Goal: Task Accomplishment & Management: Manage account settings

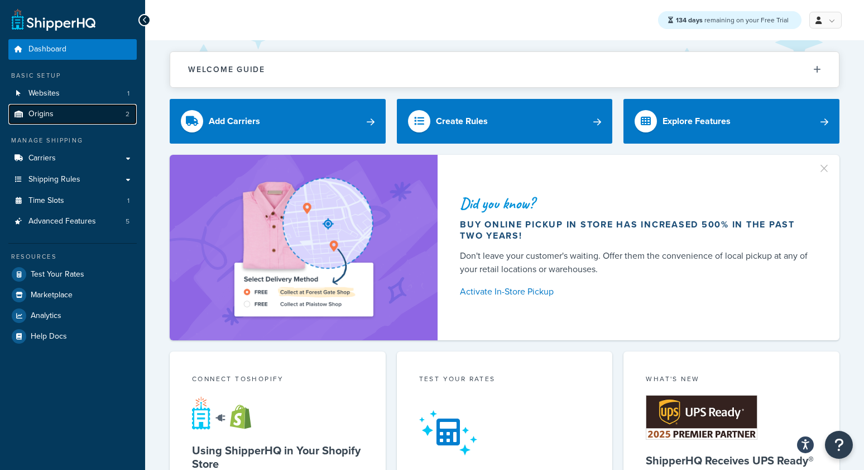
click at [82, 112] on link "Origins 2" at bounding box center [72, 114] width 128 height 21
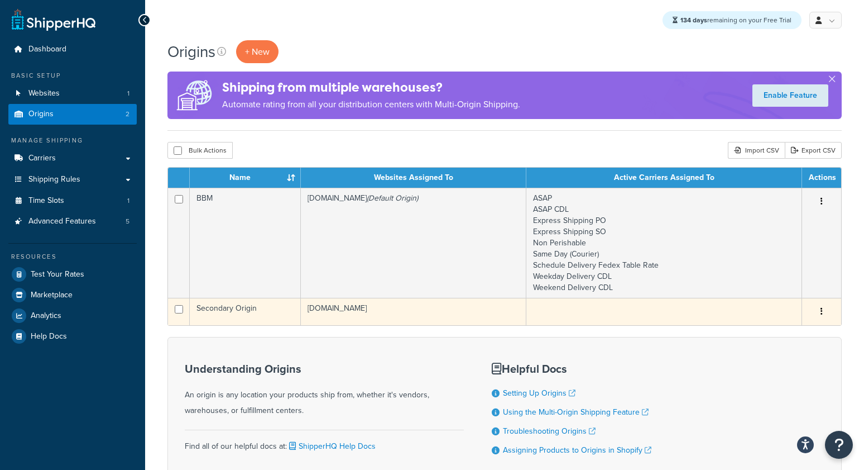
click at [210, 315] on td "Secondary Origin" at bounding box center [245, 311] width 111 height 27
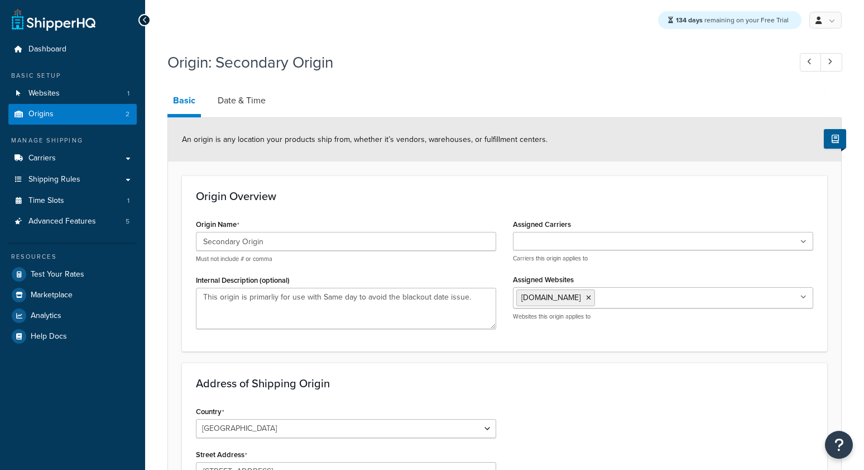
select select "30"
click at [243, 103] on link "Date & Time" at bounding box center [241, 100] width 59 height 27
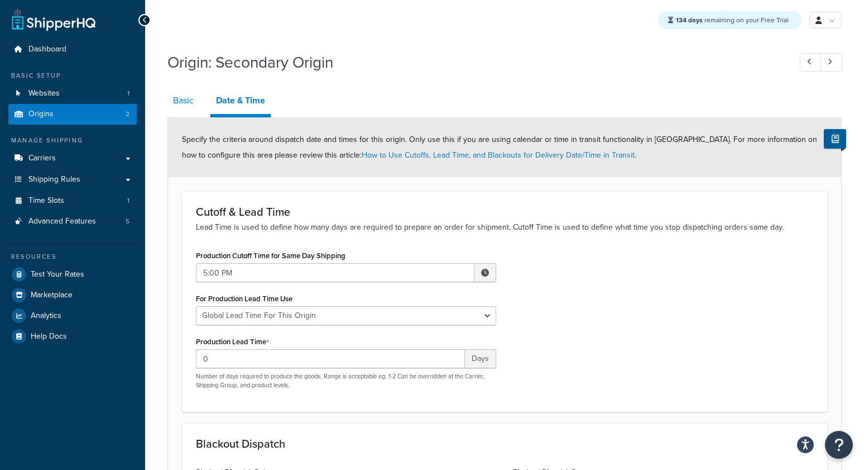
click at [178, 102] on link "Basic" at bounding box center [184, 100] width 32 height 27
select select "30"
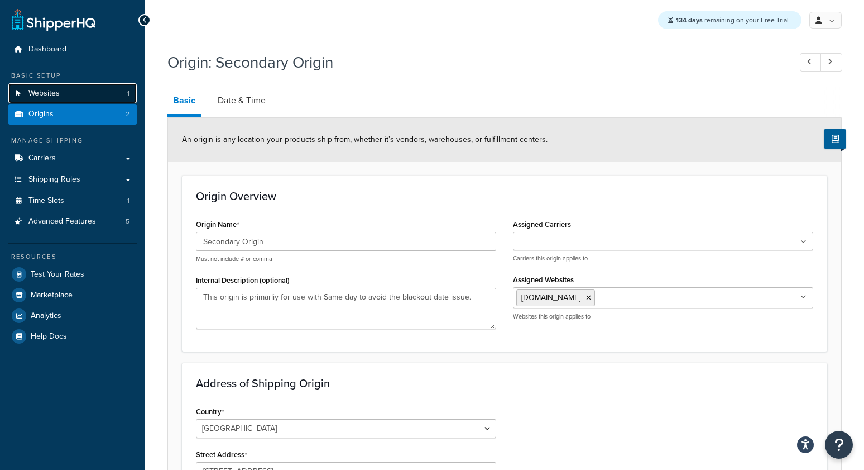
click at [68, 96] on link "Websites 1" at bounding box center [72, 93] width 128 height 21
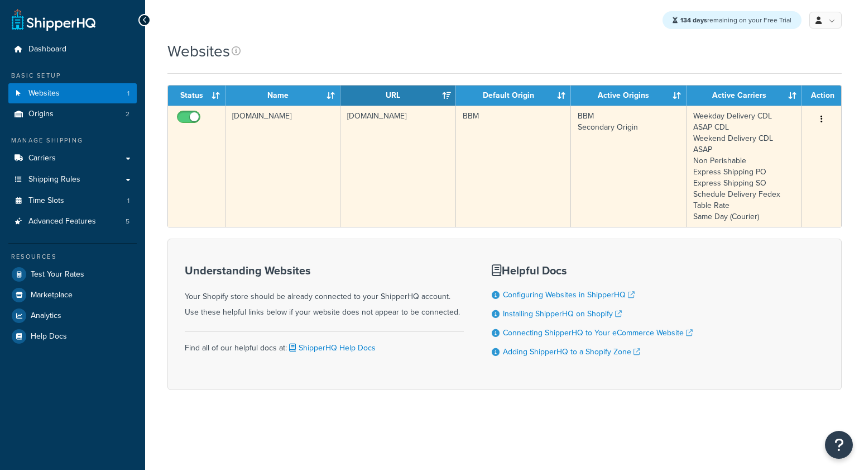
click at [291, 194] on td "[DOMAIN_NAME]" at bounding box center [283, 166] width 115 height 121
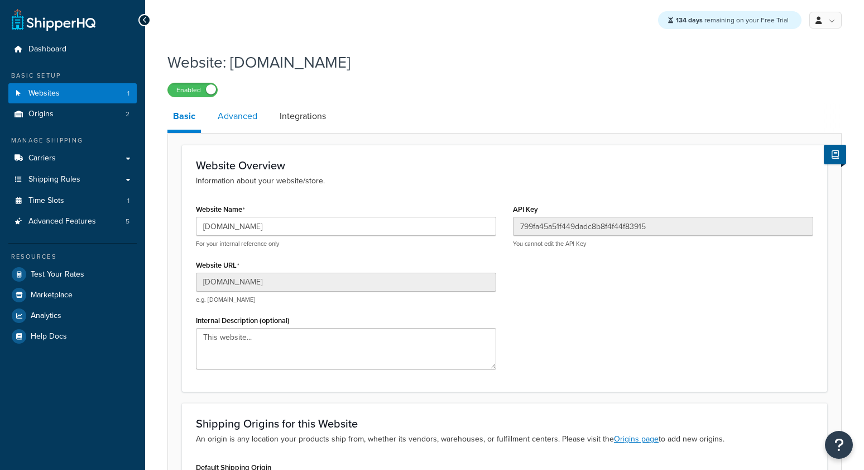
click at [240, 116] on link "Advanced" at bounding box center [237, 116] width 51 height 27
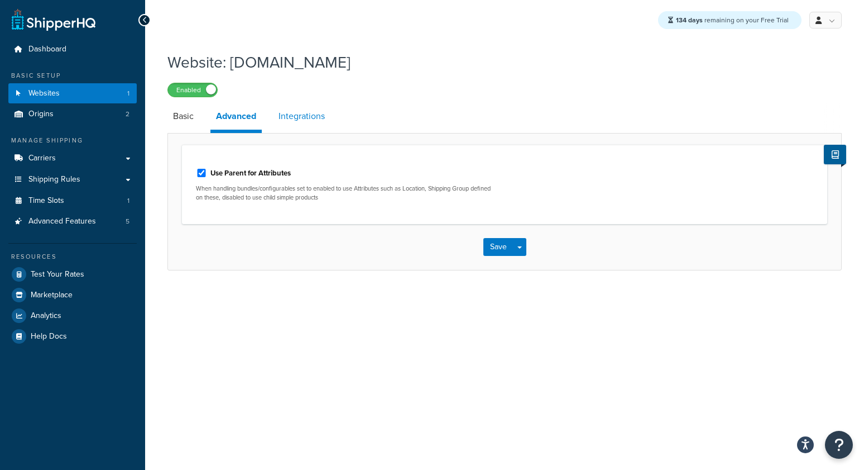
click at [294, 115] on link "Integrations" at bounding box center [302, 116] width 58 height 27
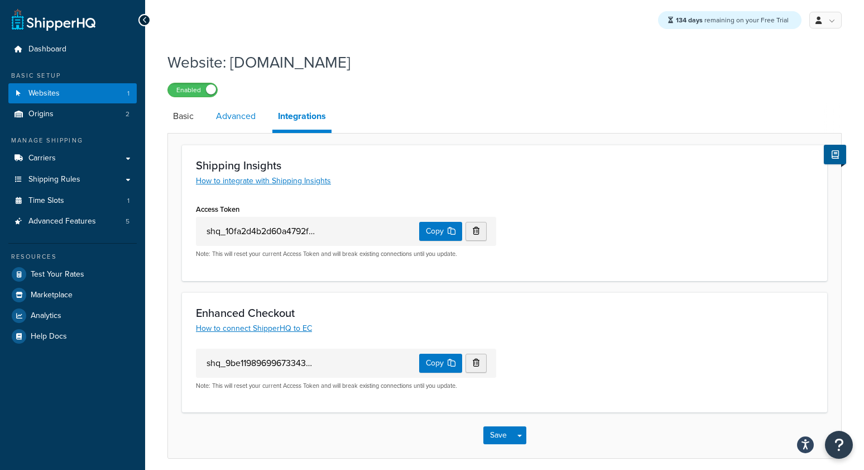
click at [243, 116] on link "Advanced" at bounding box center [235, 116] width 51 height 27
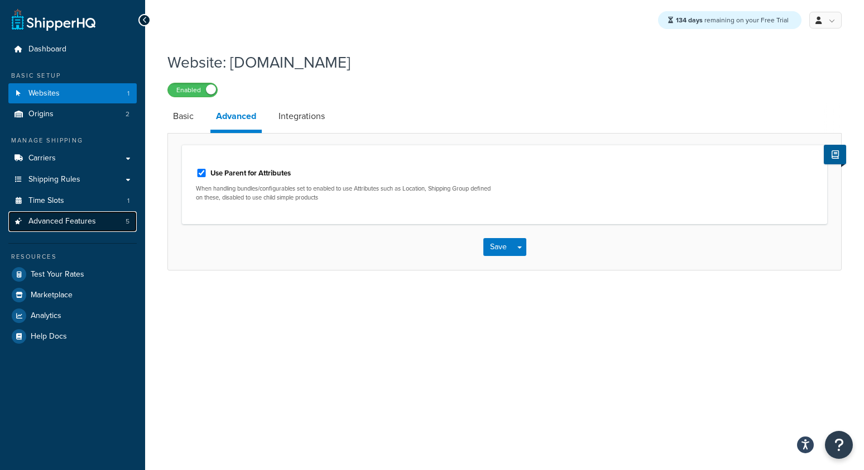
click at [52, 230] on link "Advanced Features 5" at bounding box center [72, 221] width 128 height 21
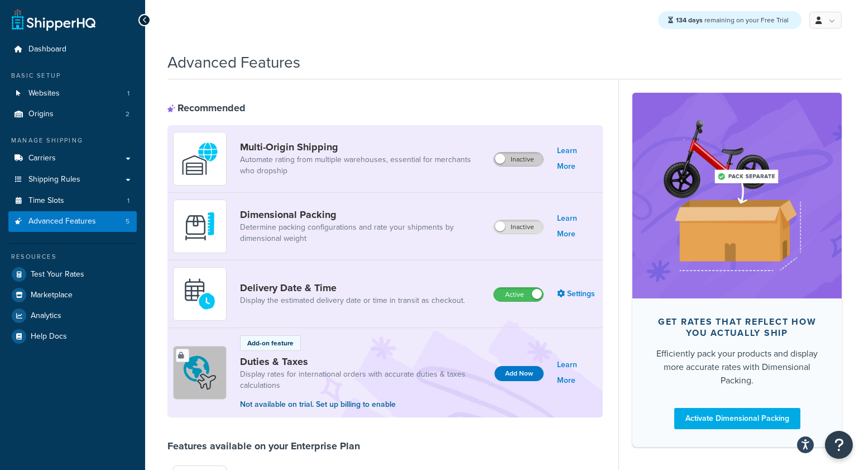
click at [532, 161] on label "Inactive" at bounding box center [518, 158] width 49 height 13
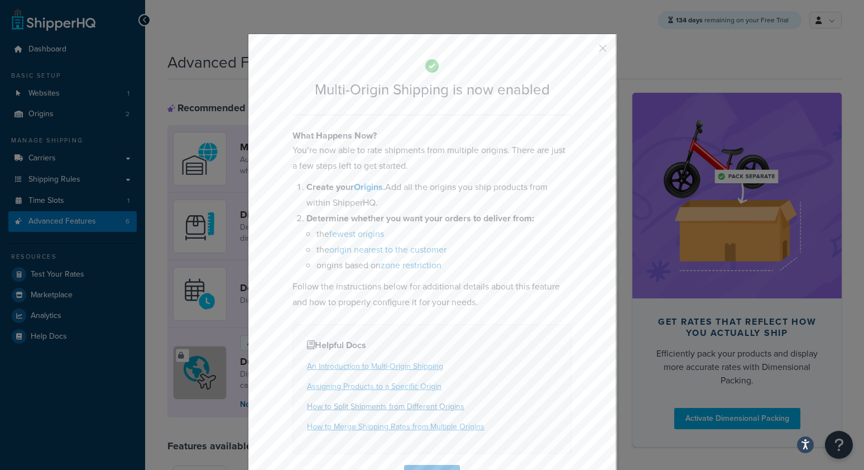
scroll to position [34, 0]
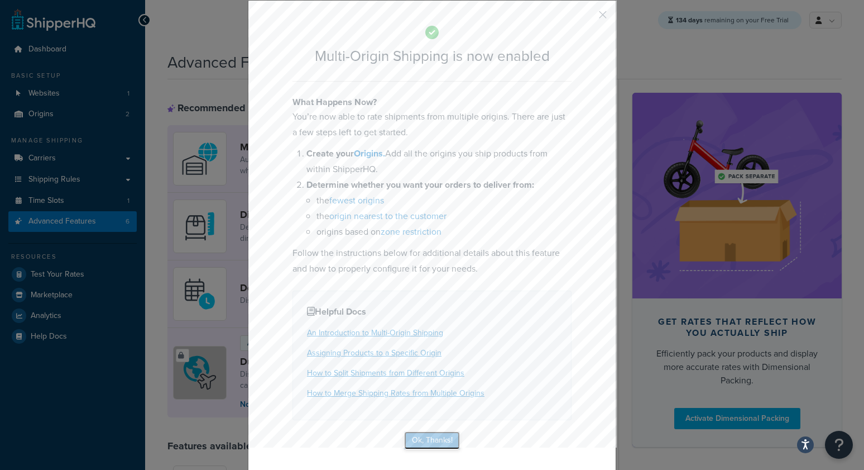
click at [418, 439] on button "Ok, Thanks!" at bounding box center [432, 440] width 56 height 18
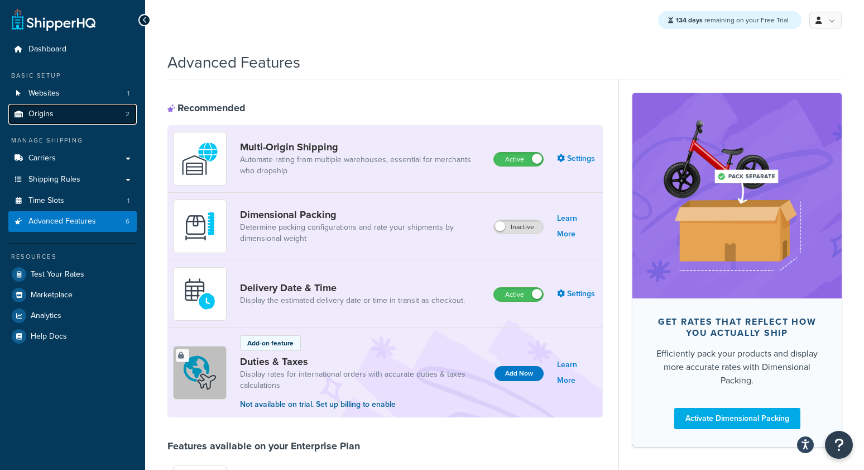
click at [35, 112] on span "Origins" at bounding box center [40, 113] width 25 height 9
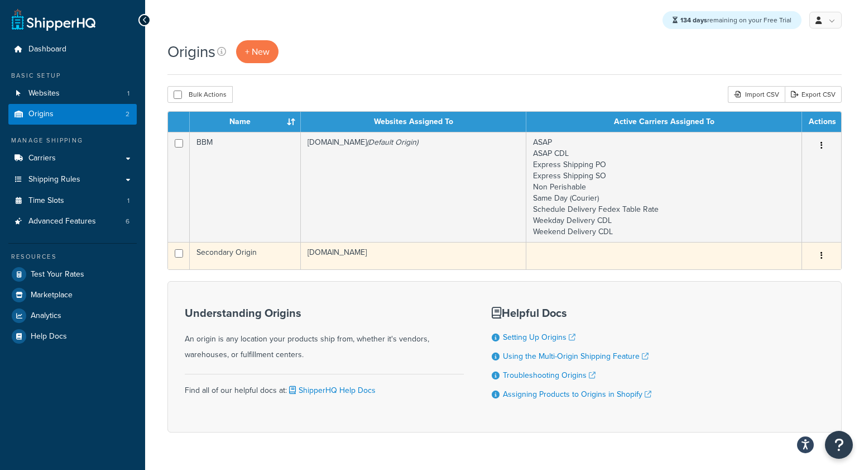
click at [239, 259] on td "Secondary Origin" at bounding box center [245, 255] width 111 height 27
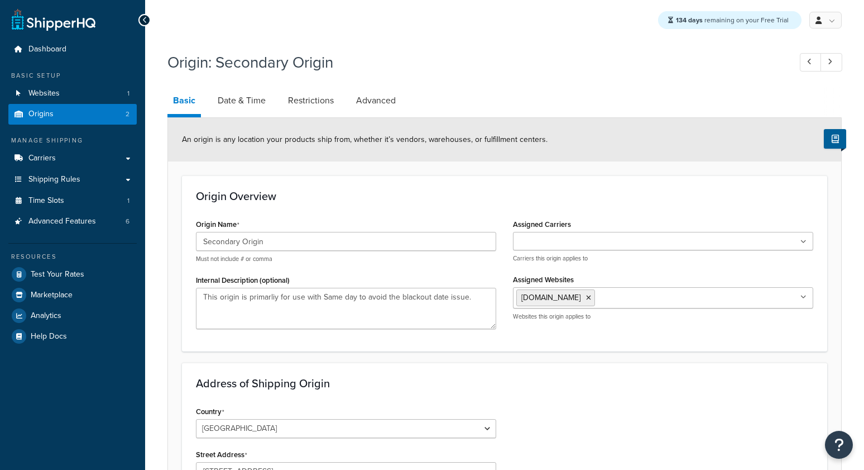
select select "30"
click at [366, 106] on link "Advanced" at bounding box center [376, 100] width 51 height 27
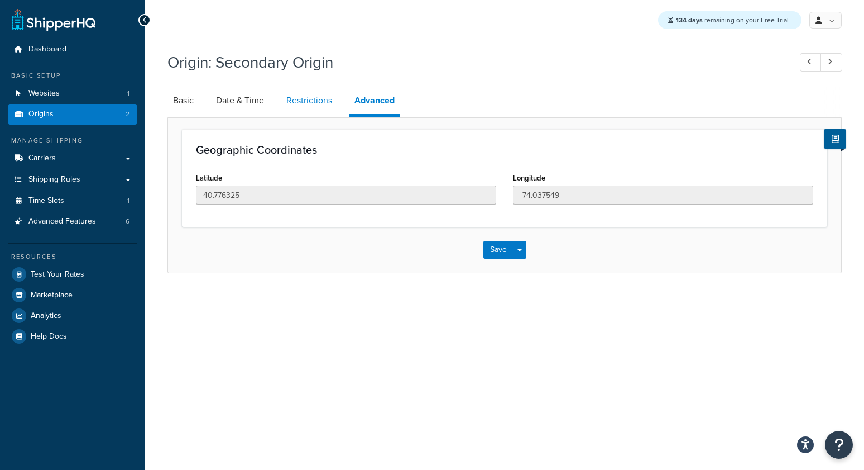
click at [319, 104] on link "Restrictions" at bounding box center [309, 100] width 57 height 27
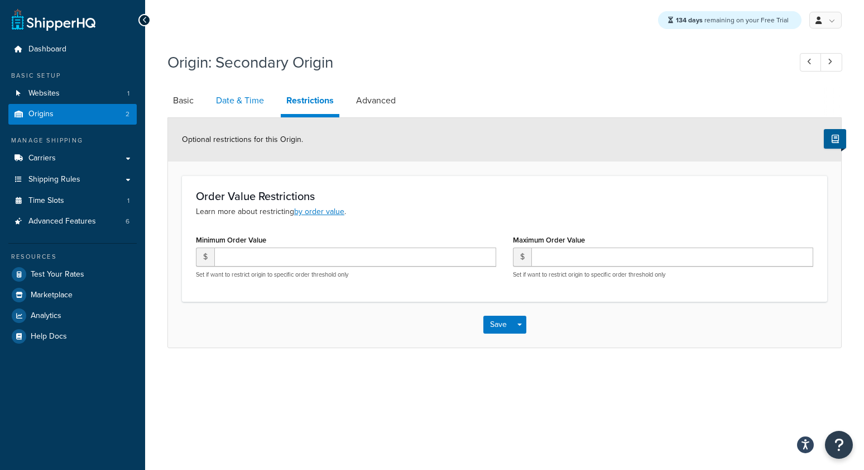
click at [223, 98] on link "Date & Time" at bounding box center [239, 100] width 59 height 27
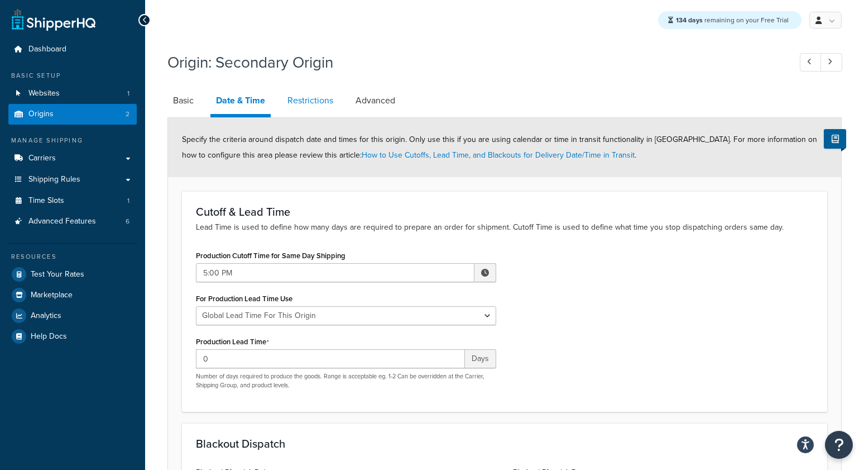
click at [308, 106] on link "Restrictions" at bounding box center [310, 100] width 57 height 27
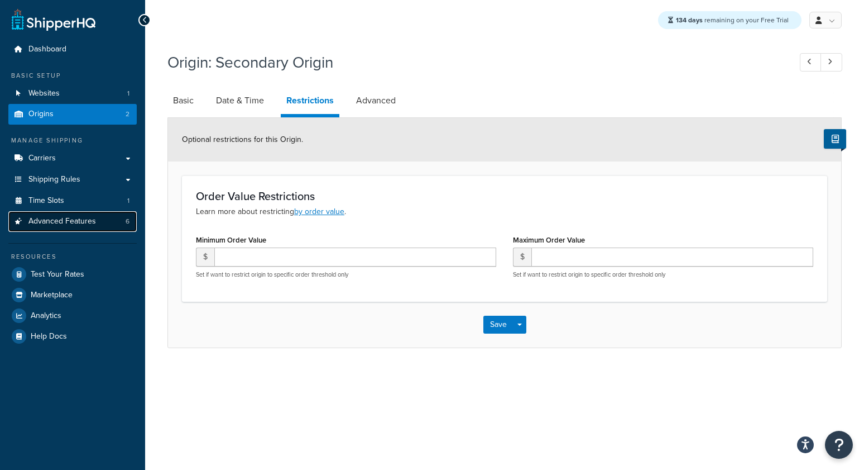
click at [45, 218] on span "Advanced Features" at bounding box center [62, 221] width 68 height 9
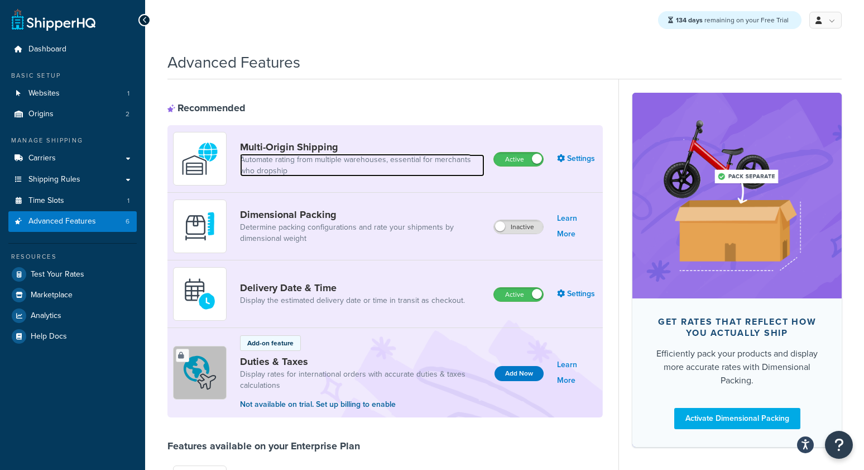
click at [248, 161] on link "Automate rating from multiple warehouses, essential for merchants who dropship" at bounding box center [362, 165] width 245 height 22
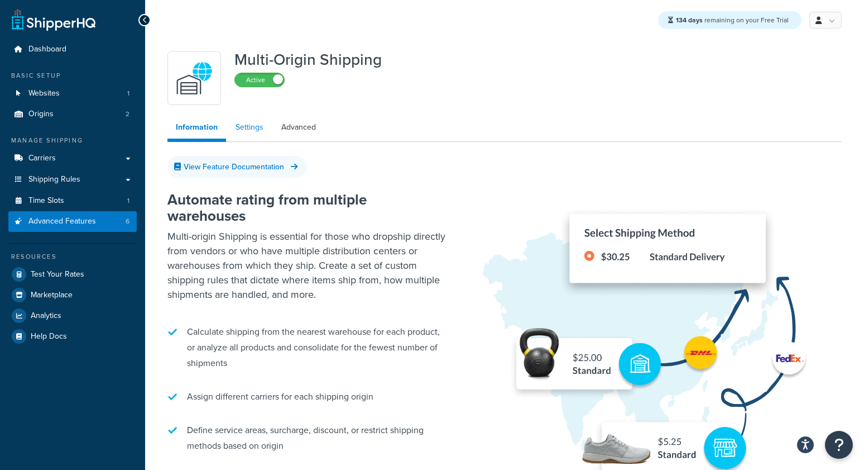
click at [251, 126] on link "Settings" at bounding box center [249, 127] width 45 height 22
select select "false"
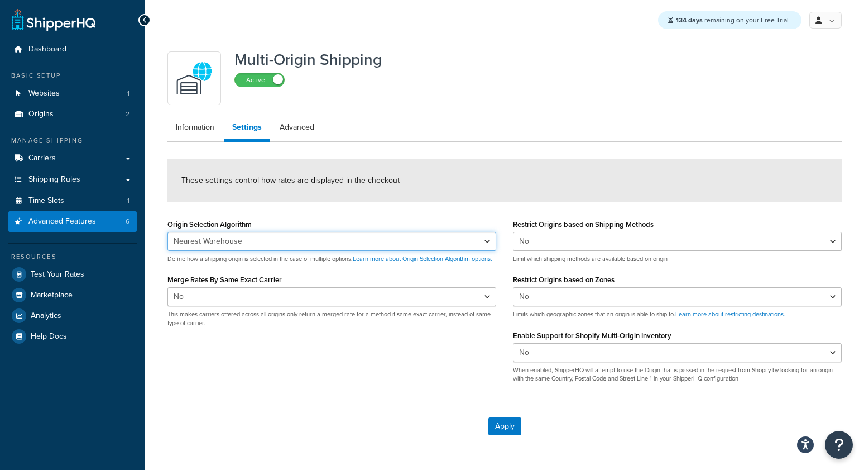
click at [295, 235] on select "Nearest Warehouse Fewest Warehouses" at bounding box center [332, 241] width 329 height 19
click at [301, 131] on link "Advanced" at bounding box center [296, 127] width 51 height 22
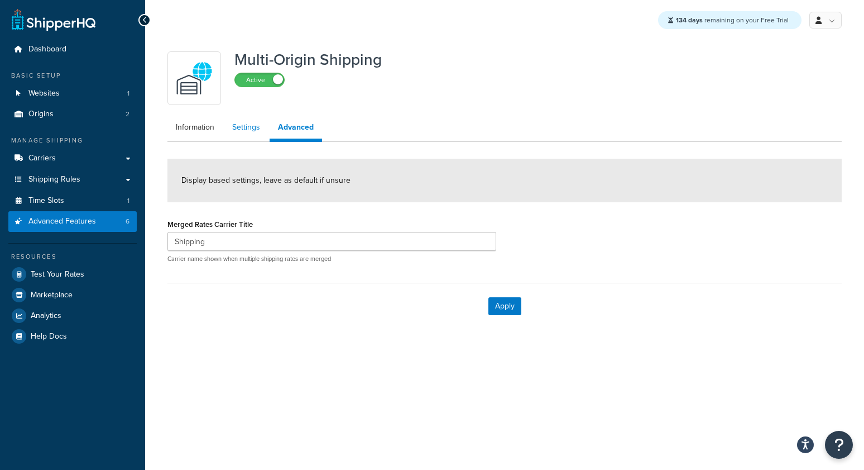
click at [238, 133] on link "Settings" at bounding box center [246, 127] width 45 height 22
select select "false"
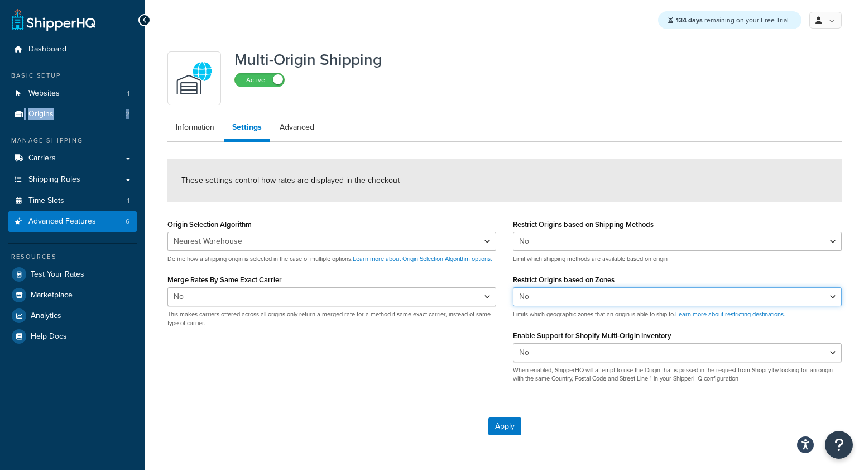
click at [590, 298] on select "Yes No" at bounding box center [677, 296] width 329 height 19
drag, startPoint x: 44, startPoint y: 160, endPoint x: 298, endPoint y: 34, distance: 283.9
click at [0, 0] on div "Dashboard Basic Setup Websites 1 Origins 2 Manage Shipping Carriers Carriers Al…" at bounding box center [72, 252] width 145 height 505
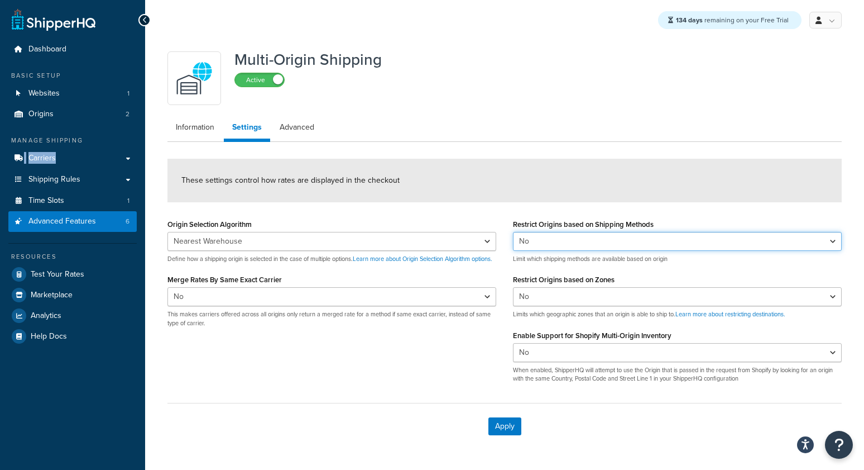
click at [568, 241] on select "Yes No" at bounding box center [677, 241] width 329 height 19
select select "true"
click at [513, 232] on select "Yes No" at bounding box center [677, 241] width 329 height 19
click at [498, 434] on div "Apply" at bounding box center [505, 426] width 674 height 46
click at [507, 429] on button "Apply" at bounding box center [505, 426] width 33 height 18
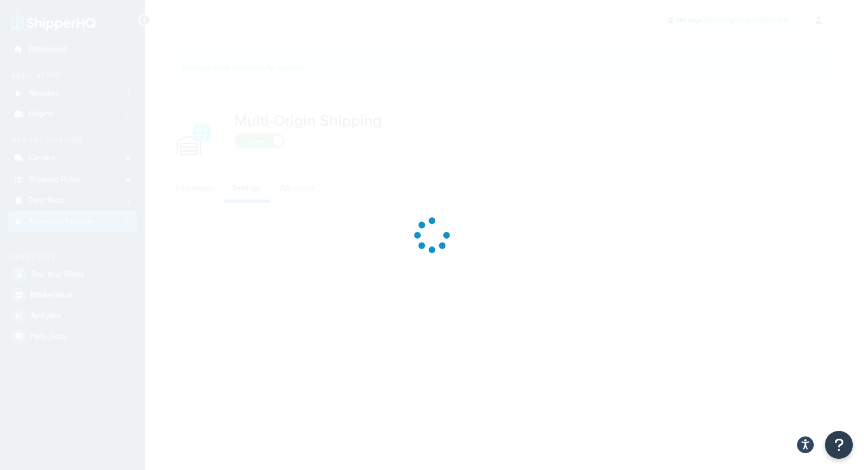
select select "false"
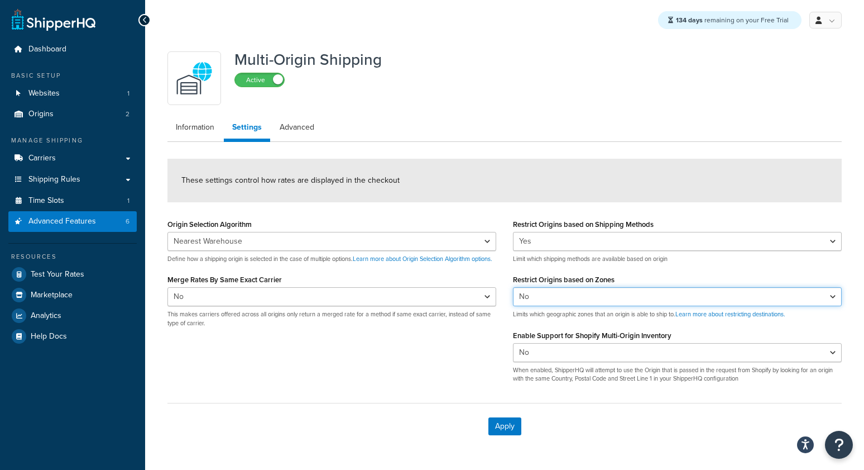
click at [576, 295] on select "Yes No" at bounding box center [677, 296] width 329 height 19
select select "true"
click at [513, 287] on select "Yes No" at bounding box center [677, 296] width 329 height 19
click at [508, 427] on button "Apply" at bounding box center [505, 426] width 33 height 18
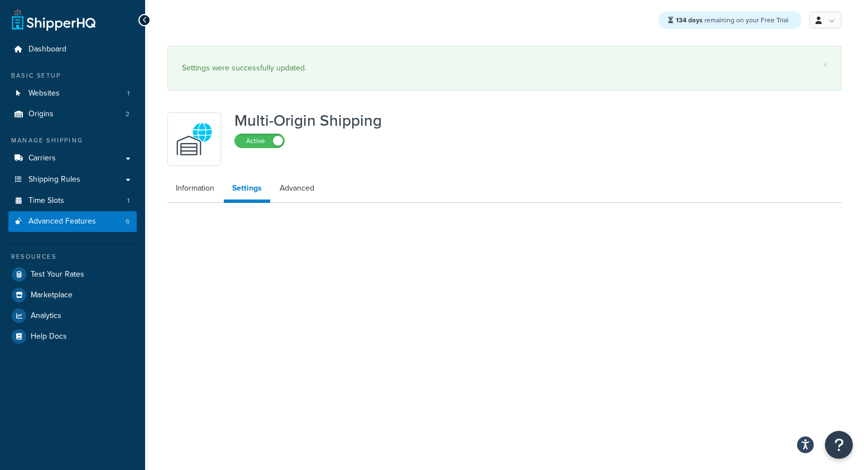
select select "false"
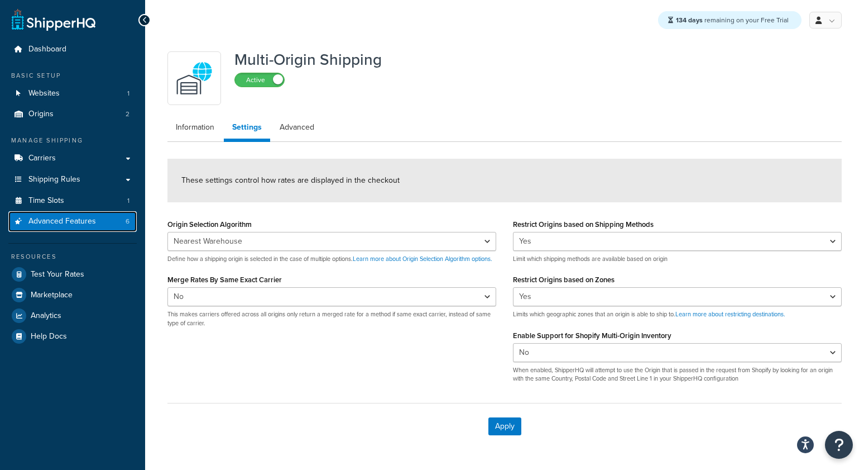
click at [103, 221] on link "Advanced Features 6" at bounding box center [72, 221] width 128 height 21
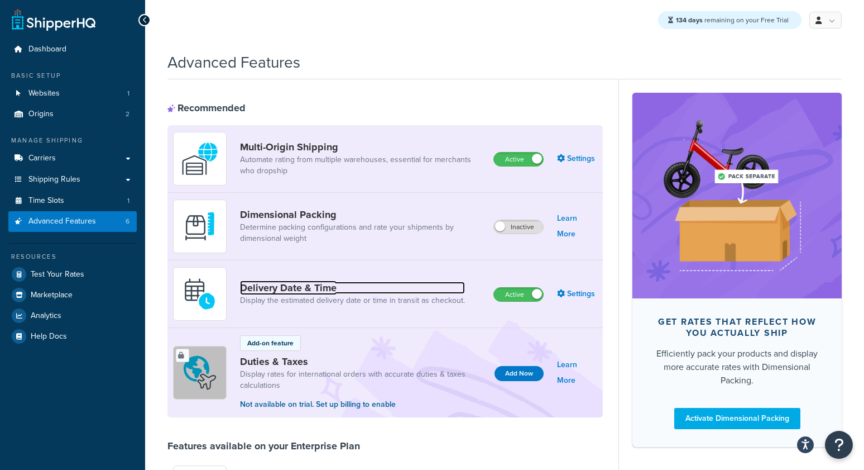
click at [270, 283] on link "Delivery Date & Time" at bounding box center [352, 287] width 225 height 12
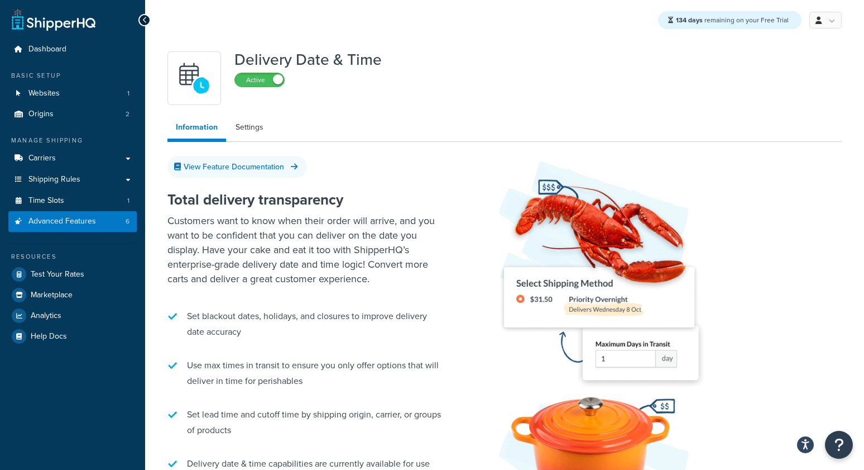
click at [252, 113] on div "Delivery Date & Time Active Information Settings View Feature Documentation Tot…" at bounding box center [504, 331] width 691 height 571
click at [247, 128] on link "Settings" at bounding box center [249, 127] width 45 height 22
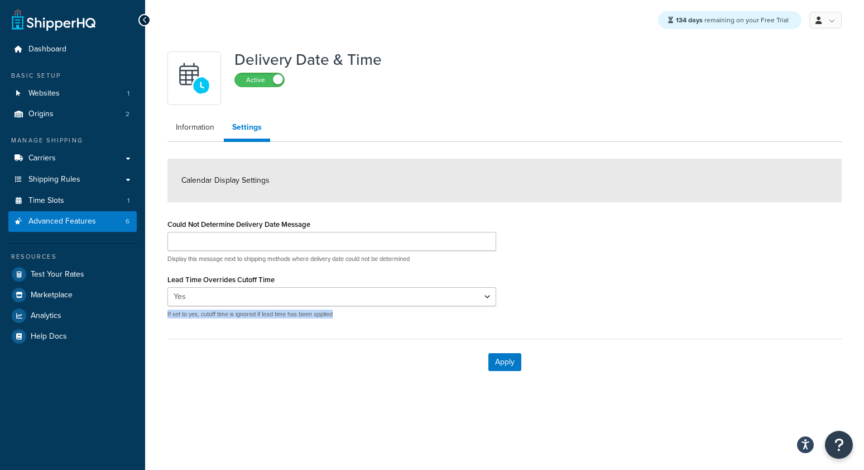
drag, startPoint x: 349, startPoint y: 313, endPoint x: 159, endPoint y: 317, distance: 190.4
click at [159, 317] on div "Could Not Determine Delivery Date Message Display this message next to shipping…" at bounding box center [332, 271] width 346 height 111
drag, startPoint x: 286, startPoint y: 276, endPoint x: 163, endPoint y: 279, distance: 122.9
click at [163, 279] on div "Could Not Determine Delivery Date Message Display this message next to shipping…" at bounding box center [332, 271] width 346 height 111
copy label "Lead Time Overrides Cutoff Time"
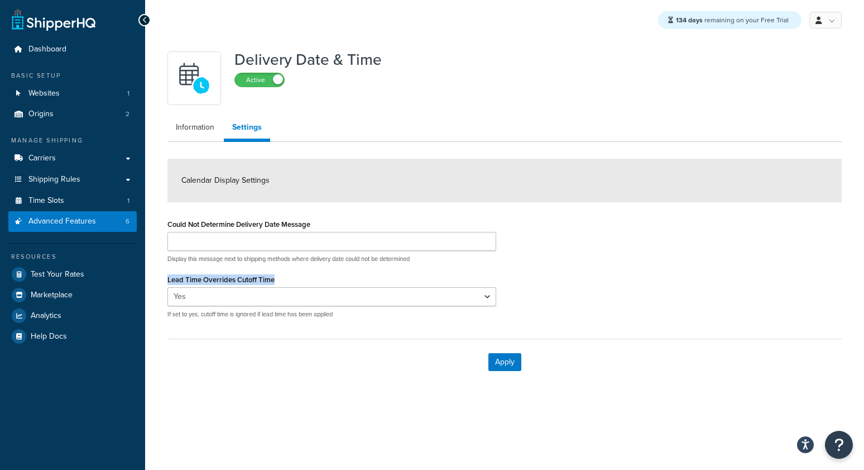
click at [191, 141] on ul "Information Settings" at bounding box center [505, 129] width 674 height 26
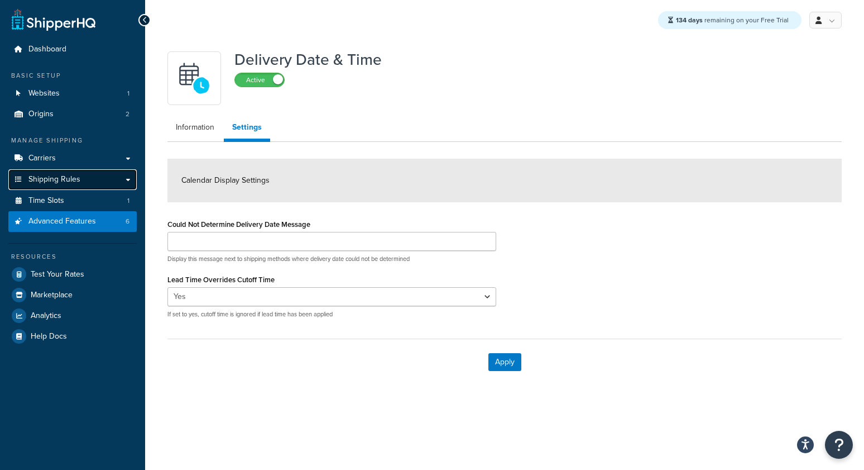
click at [65, 172] on link "Shipping Rules" at bounding box center [72, 179] width 128 height 21
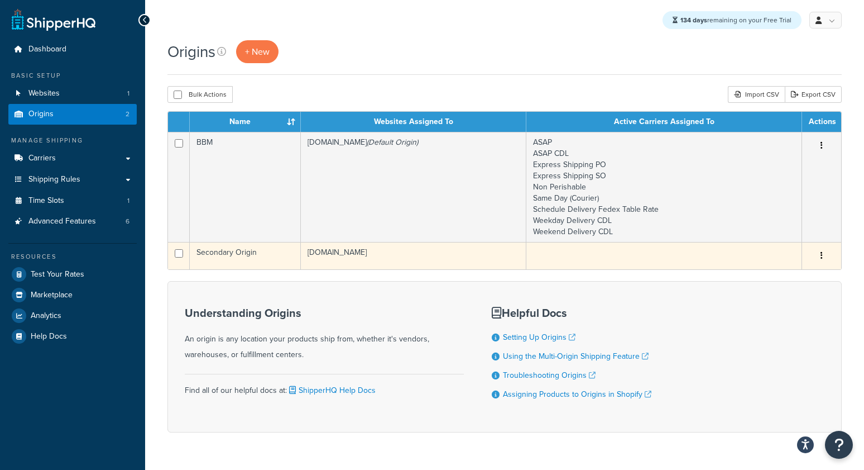
click at [322, 248] on td "[DOMAIN_NAME]" at bounding box center [414, 255] width 226 height 27
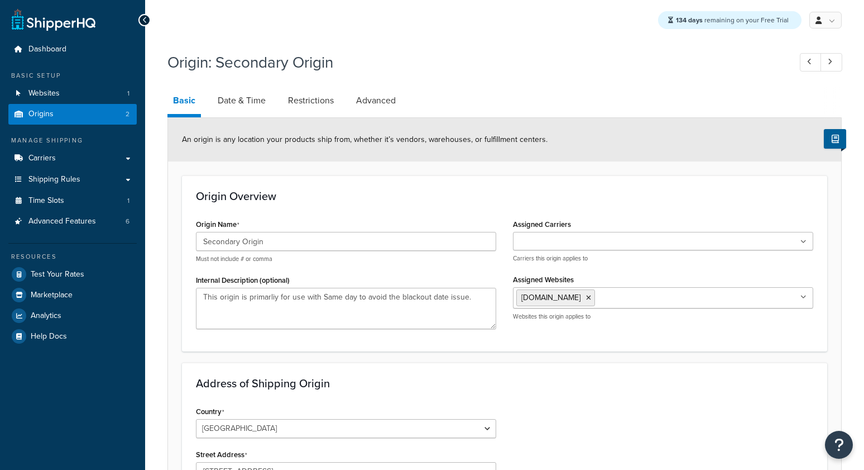
select select "30"
click at [365, 106] on link "Advanced" at bounding box center [376, 100] width 51 height 27
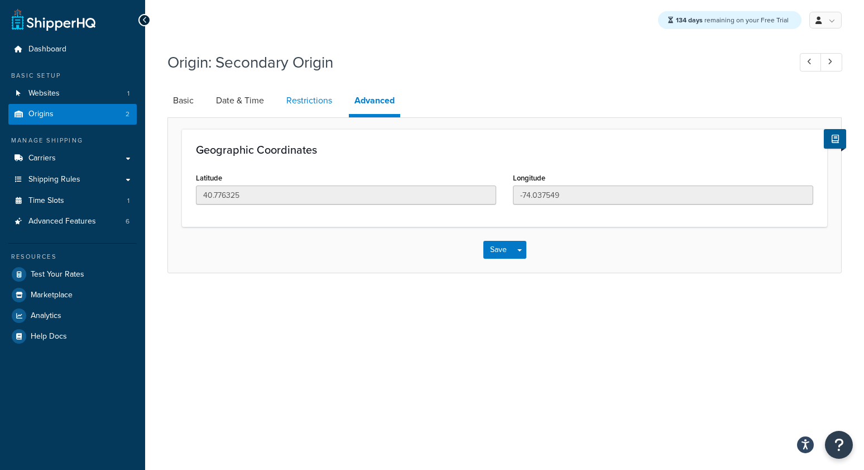
click at [300, 102] on link "Restrictions" at bounding box center [309, 100] width 57 height 27
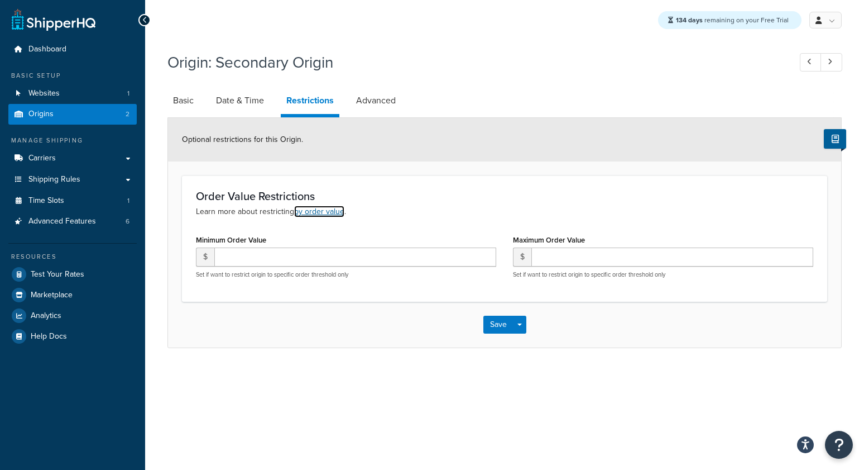
click at [317, 210] on link "by order value" at bounding box center [319, 211] width 50 height 12
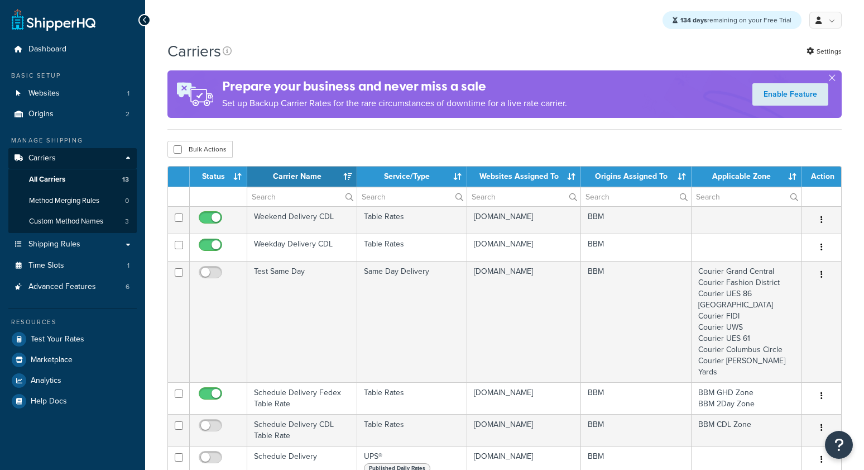
select select "15"
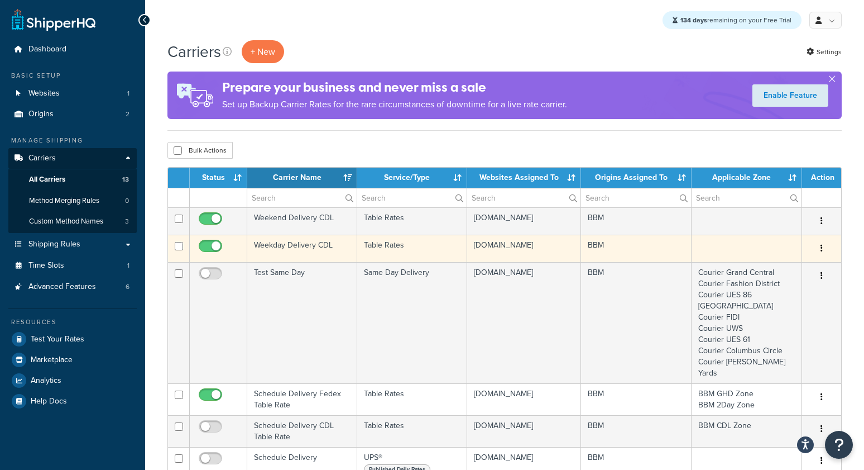
click at [309, 261] on td "Weekday Delivery CDL" at bounding box center [302, 248] width 110 height 27
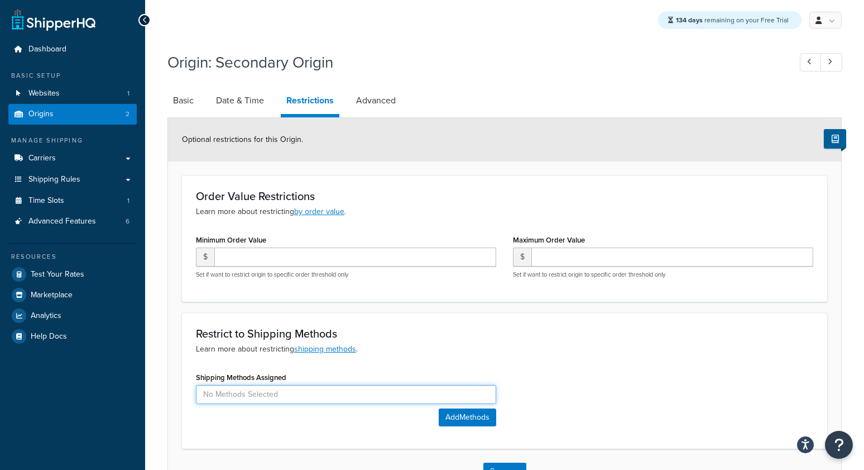
click at [275, 398] on input at bounding box center [346, 394] width 300 height 19
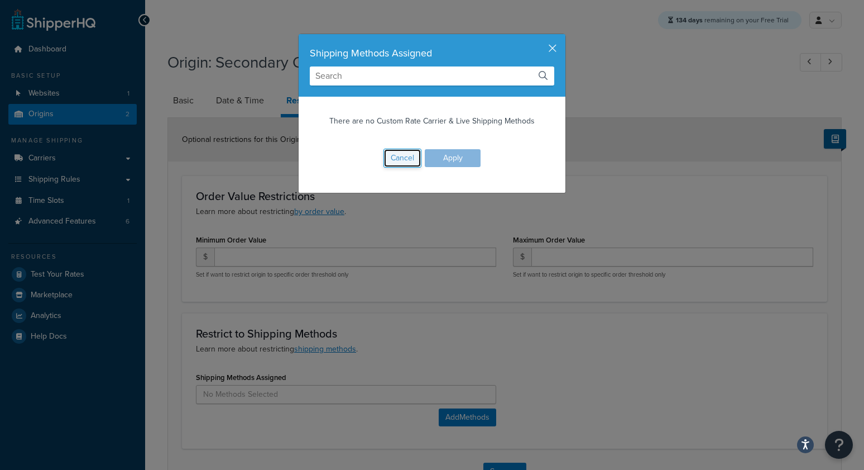
click at [409, 157] on button "Cancel" at bounding box center [403, 158] width 38 height 19
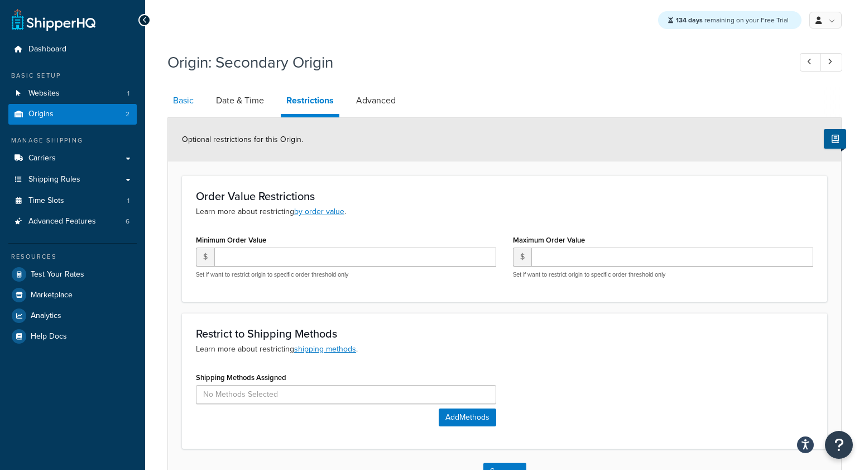
click at [192, 107] on link "Basic" at bounding box center [184, 100] width 32 height 27
select select "30"
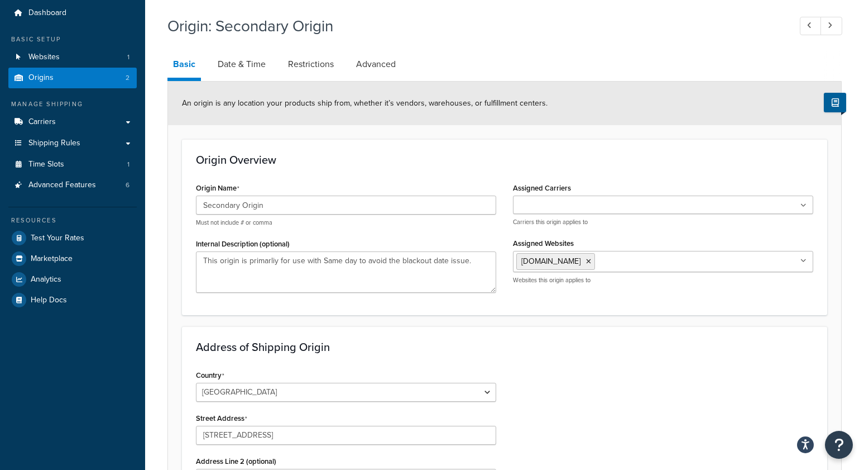
scroll to position [11, 0]
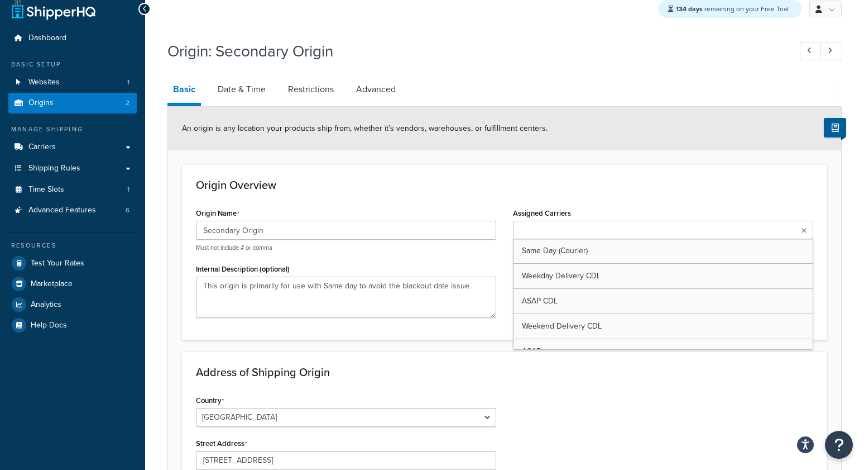
click at [567, 226] on input "Assigned Carriers" at bounding box center [565, 230] width 99 height 12
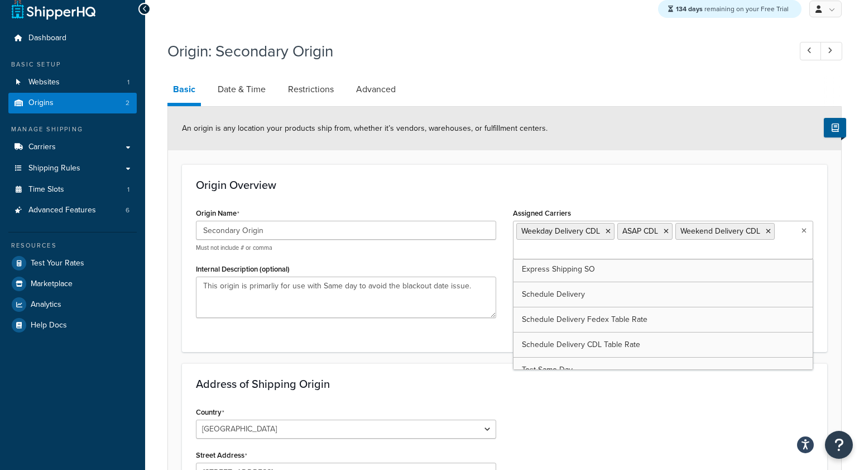
scroll to position [138, 0]
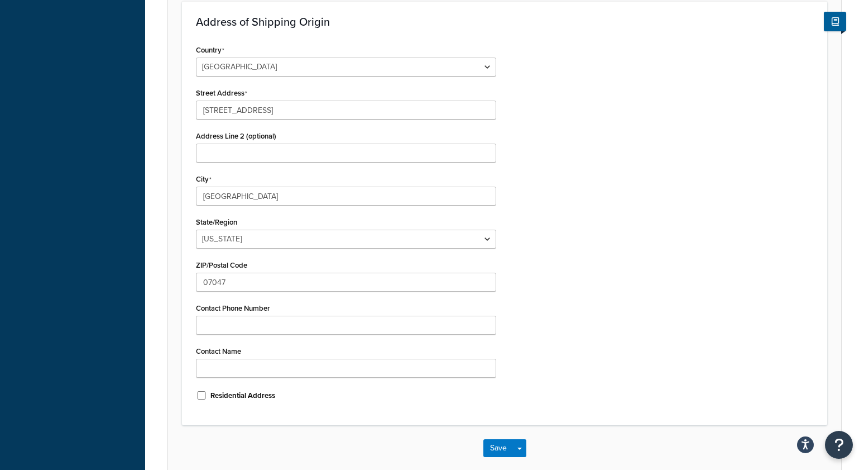
scroll to position [428, 0]
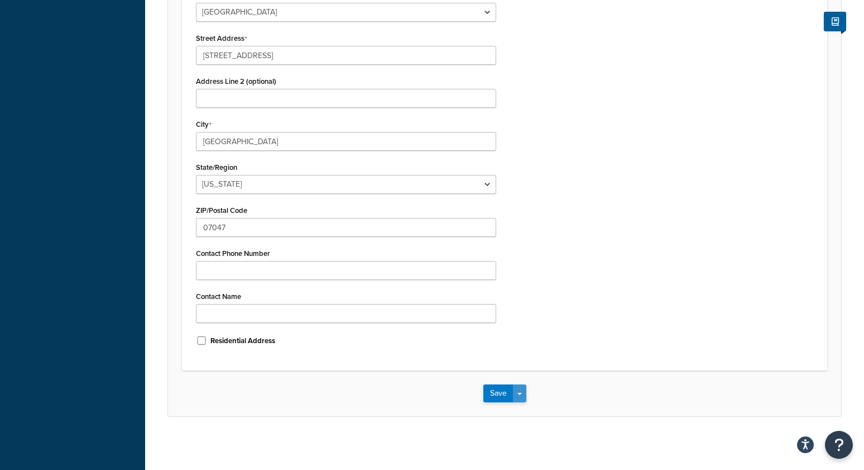
click at [521, 393] on button "Save Dropdown" at bounding box center [519, 393] width 13 height 18
click at [520, 404] on button "Save and Edit" at bounding box center [538, 413] width 108 height 23
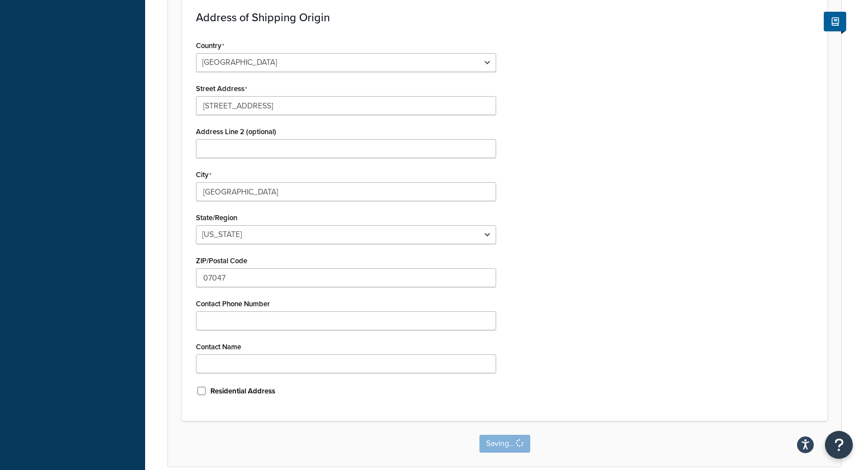
scroll to position [0, 0]
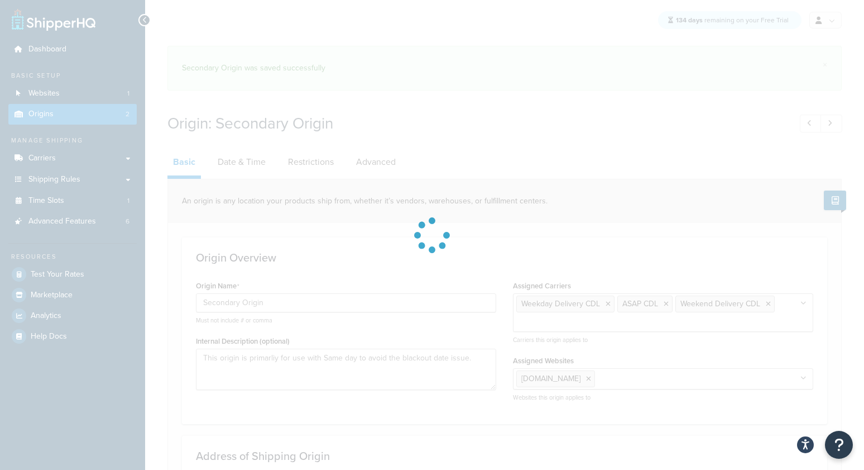
select select "30"
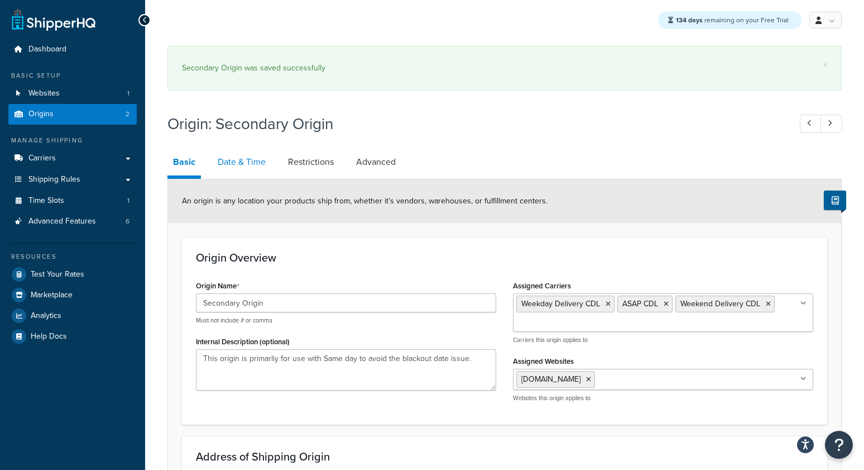
click at [256, 156] on link "Date & Time" at bounding box center [241, 162] width 59 height 27
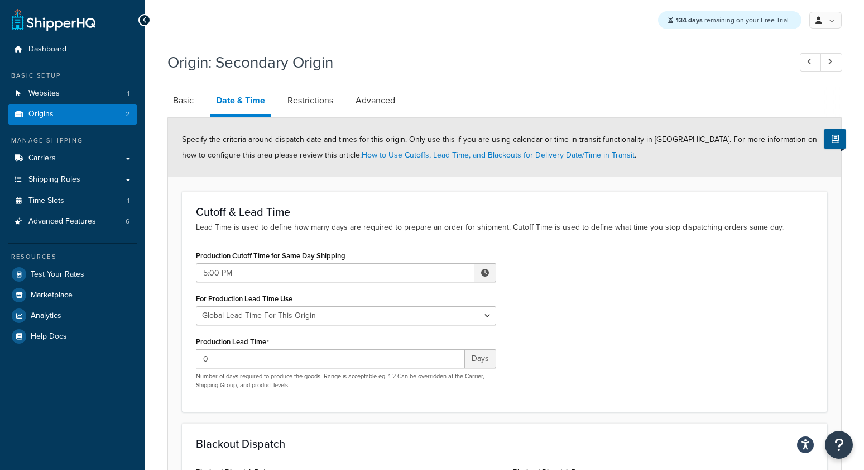
click at [283, 304] on div "For Production Lead Time Use Global Lead Time For This Origin Lead Time For Per…" at bounding box center [346, 307] width 300 height 35
click at [280, 309] on select "Global Lead Time For This Origin Lead Time For Per Shipping Method Type" at bounding box center [346, 315] width 300 height 19
select select "PER_SHIPPING_METHOD_TYPE"
click at [196, 306] on select "Global Lead Time For This Origin Lead Time For Per Shipping Method Type" at bounding box center [346, 315] width 300 height 19
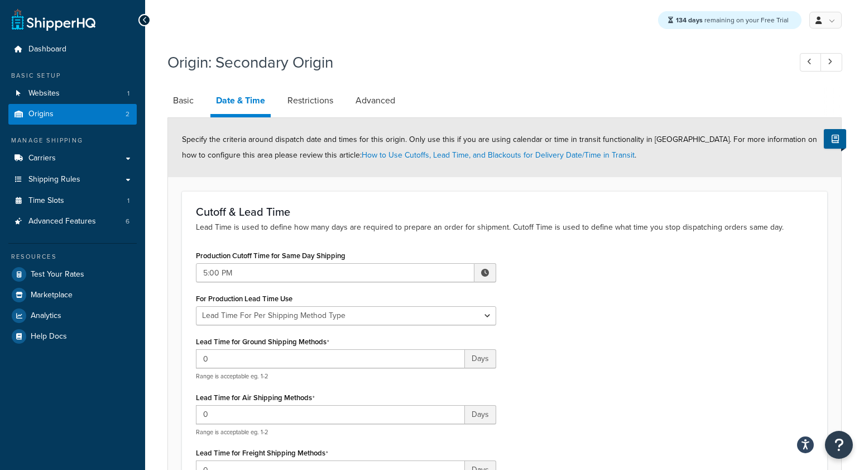
click at [405, 100] on li "Advanced" at bounding box center [381, 100] width 62 height 27
click at [382, 102] on link "Advanced" at bounding box center [375, 100] width 51 height 27
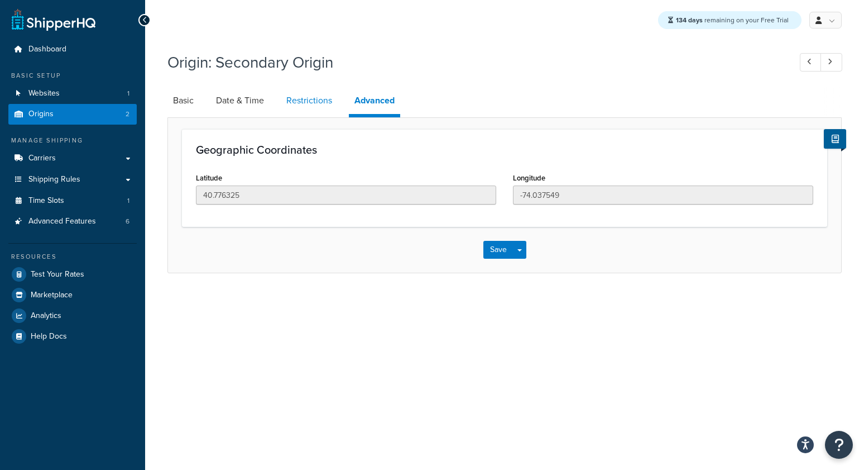
click at [317, 102] on link "Restrictions" at bounding box center [309, 100] width 57 height 27
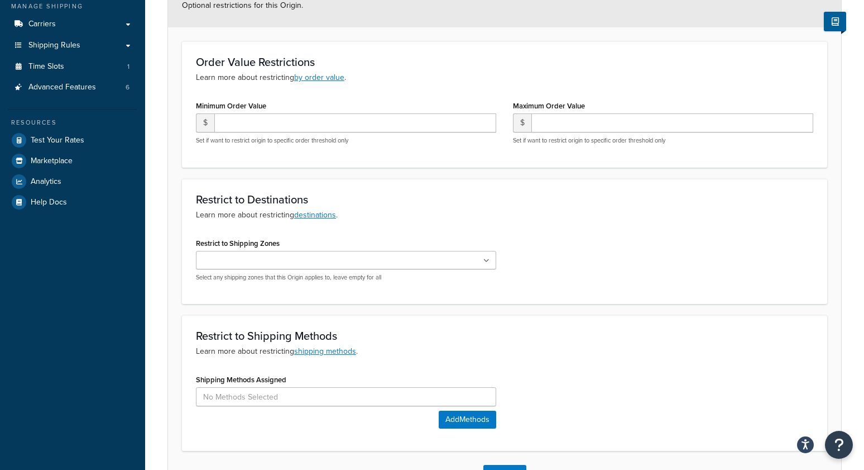
scroll to position [159, 0]
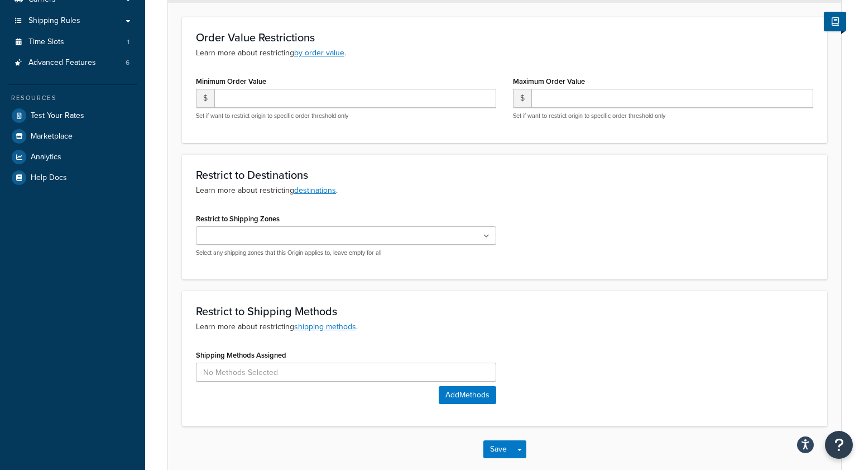
click at [350, 243] on ul at bounding box center [346, 235] width 300 height 18
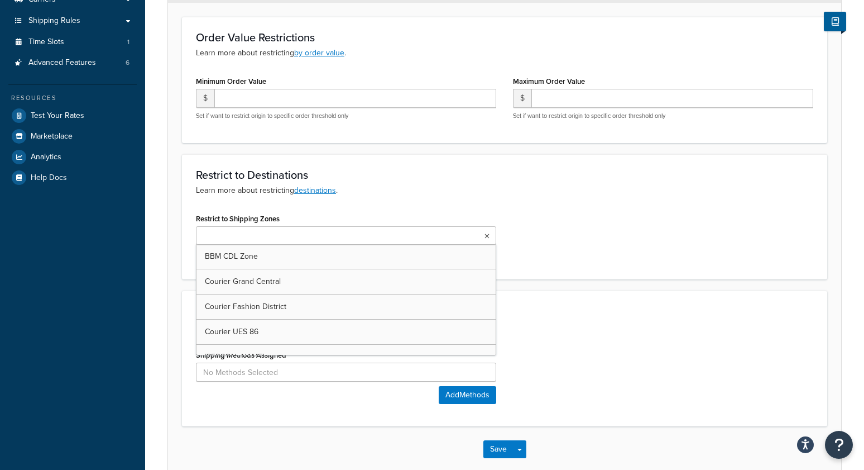
click at [610, 252] on div "Restrict to Shipping Zones BBM CDL Zone Courier Grand Central Courier Fashion D…" at bounding box center [505, 237] width 634 height 55
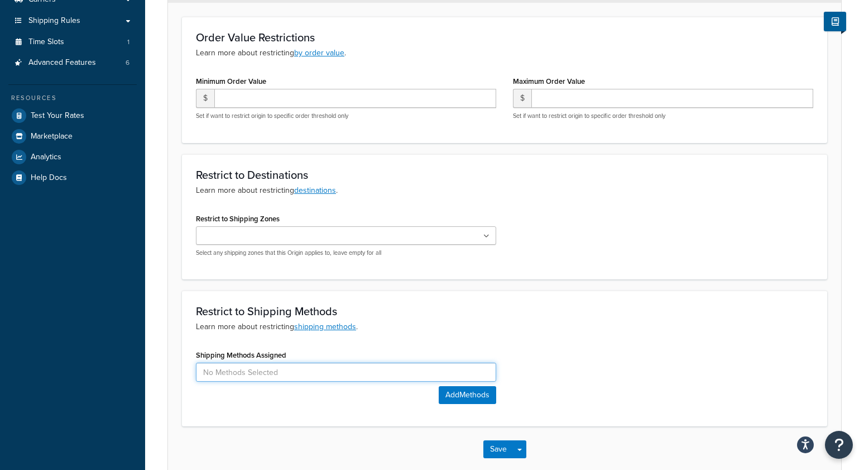
click at [368, 369] on input at bounding box center [346, 371] width 300 height 19
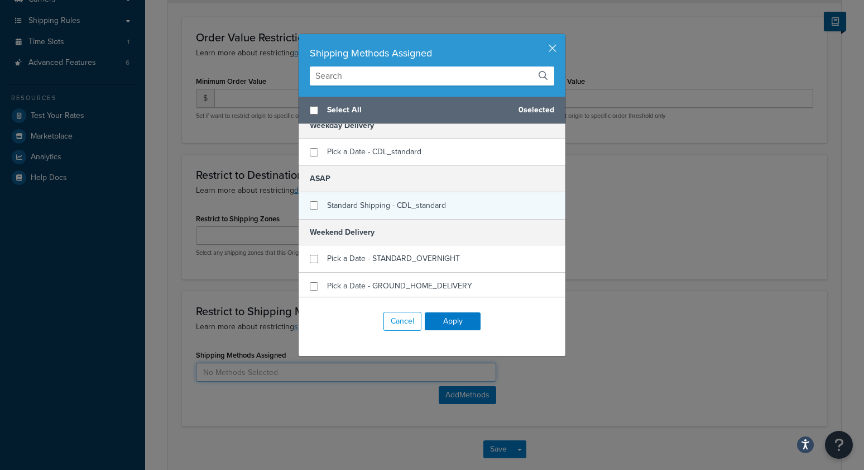
scroll to position [0, 0]
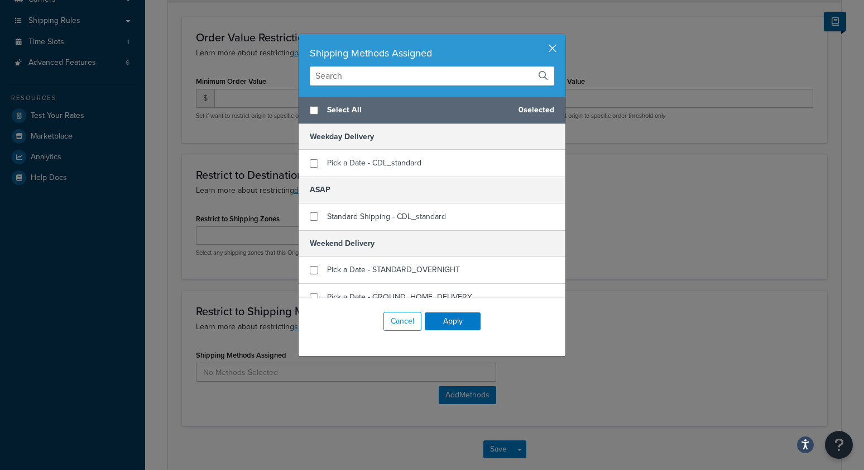
click at [563, 37] on button "button" at bounding box center [564, 35] width 3 height 3
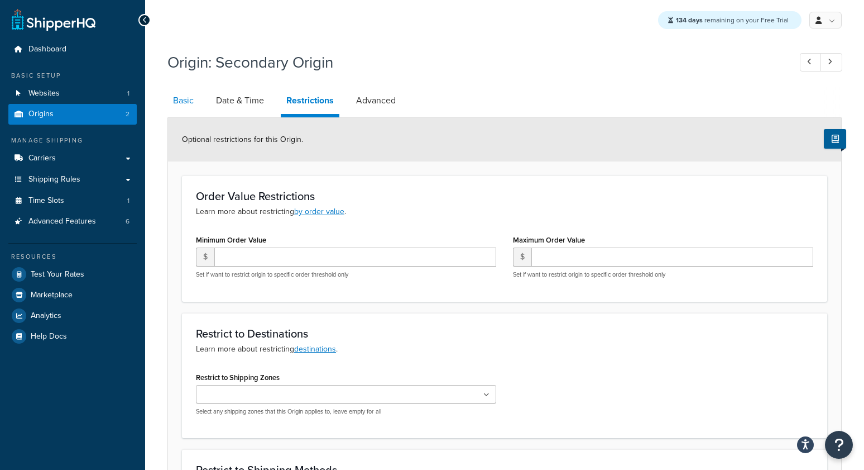
click at [174, 100] on link "Basic" at bounding box center [184, 100] width 32 height 27
select select "30"
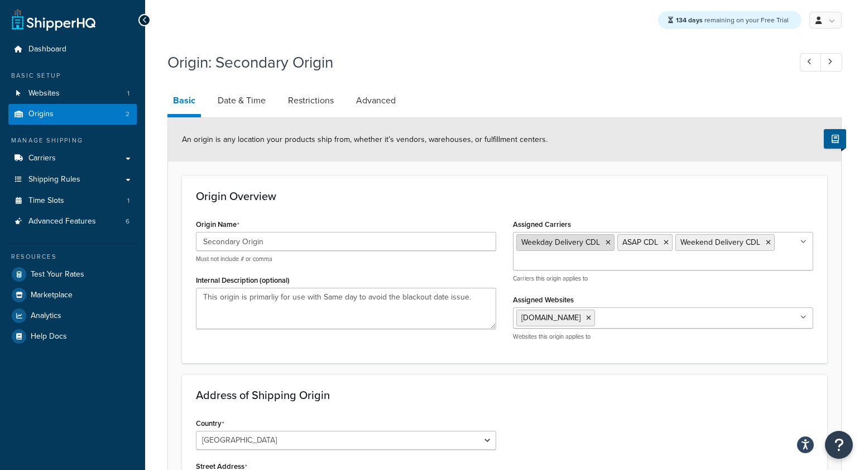
click at [608, 241] on icon at bounding box center [608, 242] width 5 height 7
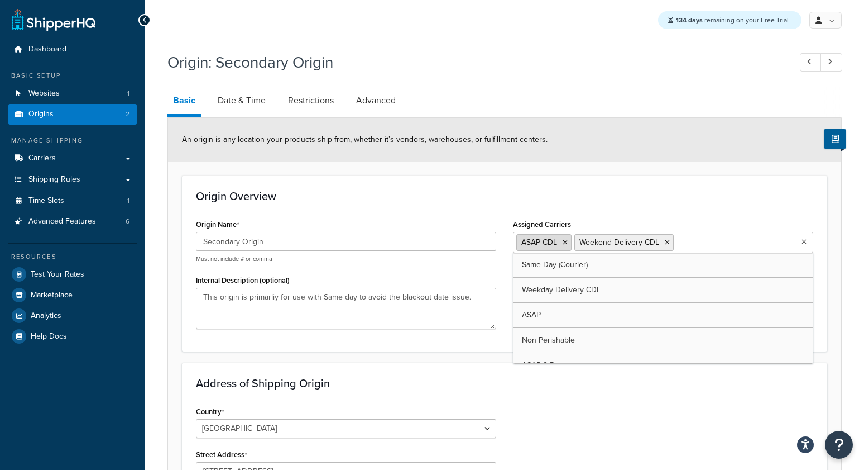
click at [567, 240] on icon at bounding box center [565, 242] width 5 height 7
click at [609, 240] on icon at bounding box center [609, 242] width 5 height 7
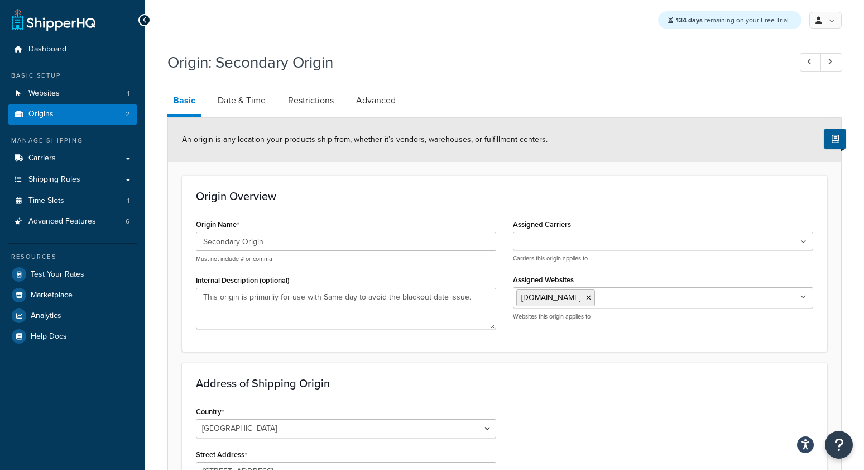
click at [605, 204] on div "Origin Overview Origin Name Secondary Origin Must not include # or comma Intern…" at bounding box center [504, 262] width 645 height 175
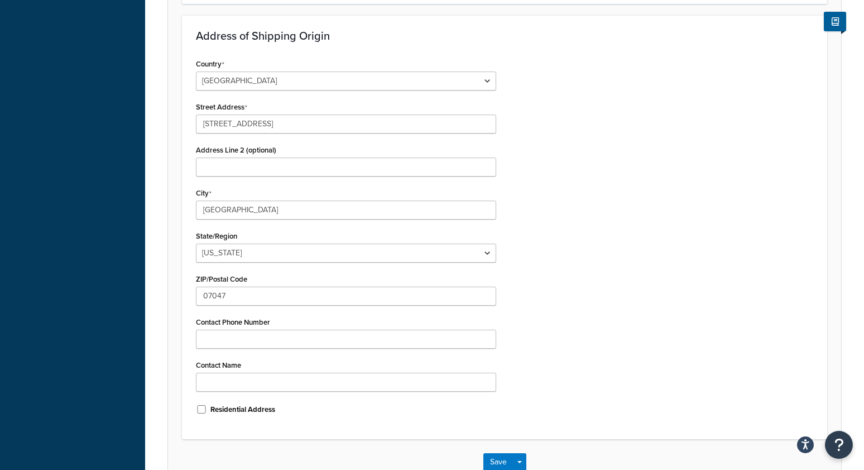
scroll to position [417, 0]
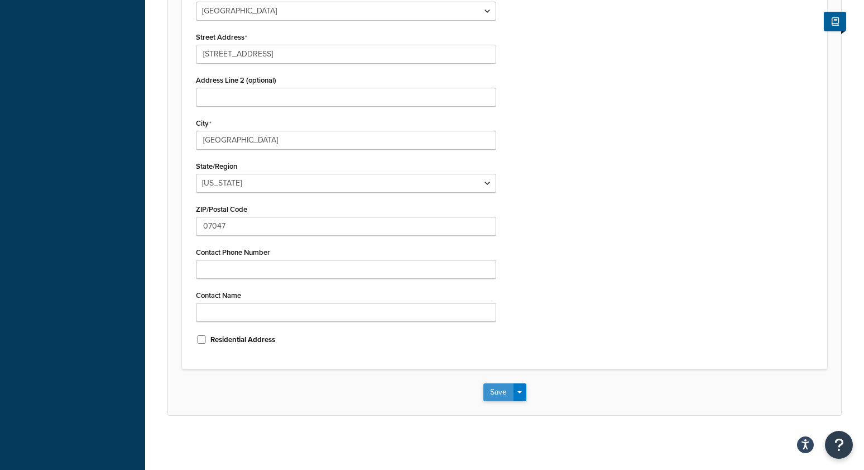
click at [491, 387] on button "Save" at bounding box center [499, 392] width 30 height 18
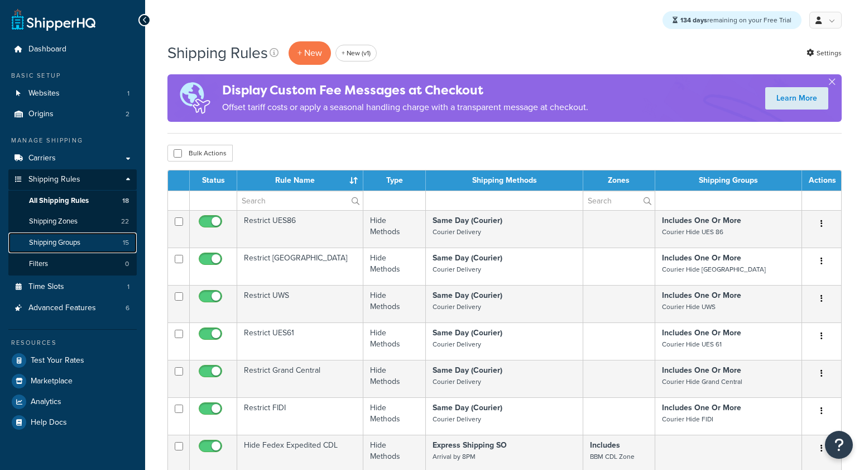
click at [69, 244] on span "Shipping Groups" at bounding box center [54, 242] width 51 height 9
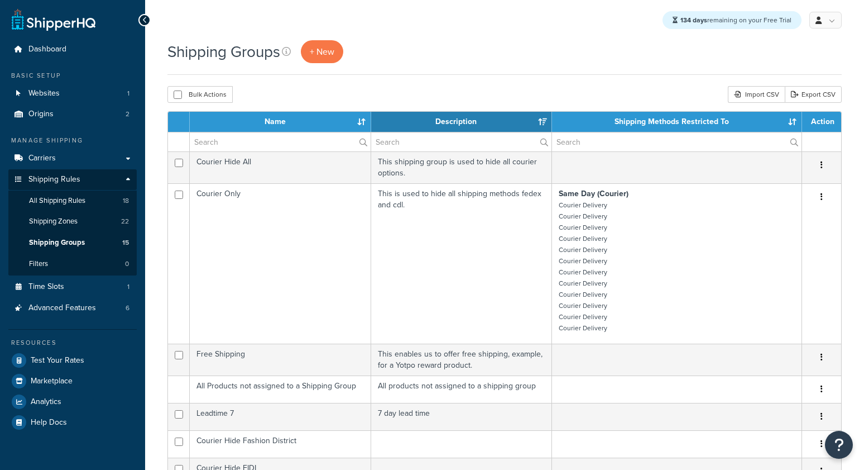
select select "15"
click at [337, 54] on link "+ New" at bounding box center [322, 51] width 42 height 23
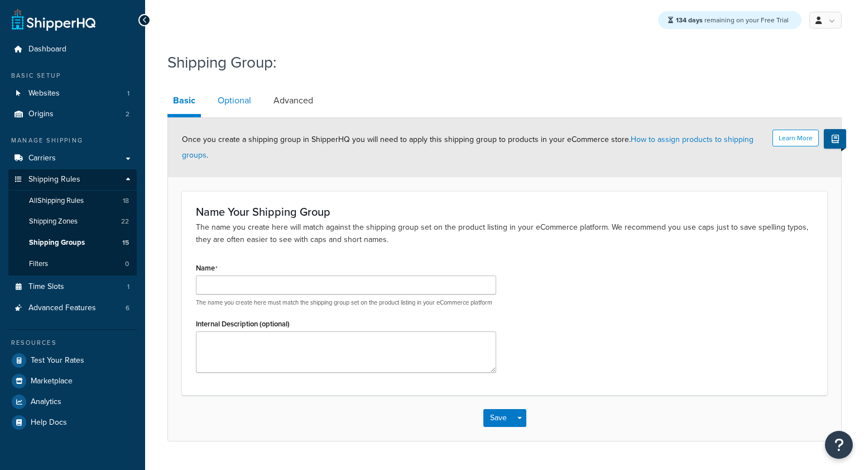
drag, startPoint x: 242, startPoint y: 99, endPoint x: 287, endPoint y: 99, distance: 44.7
click at [242, 99] on link "Optional" at bounding box center [234, 100] width 45 height 27
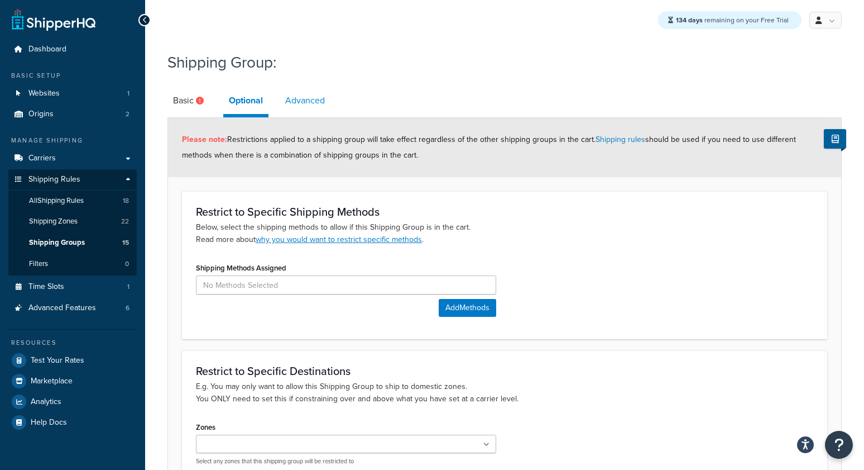
click at [303, 102] on link "Advanced" at bounding box center [305, 100] width 51 height 27
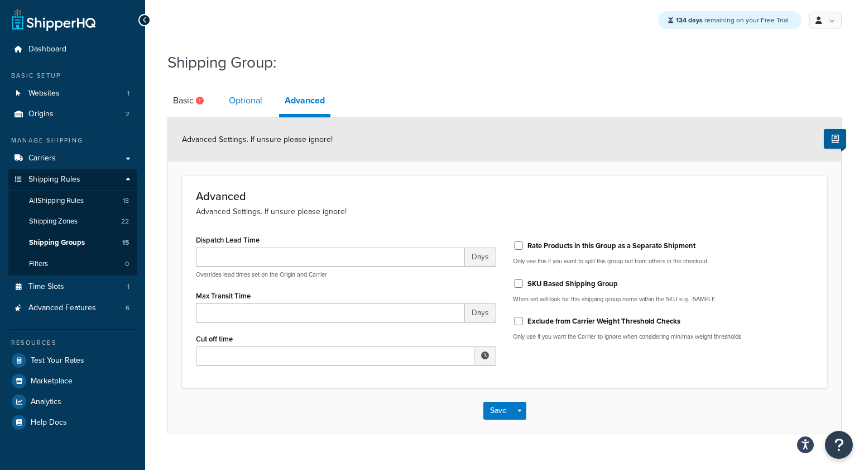
click at [240, 102] on link "Optional" at bounding box center [245, 100] width 45 height 27
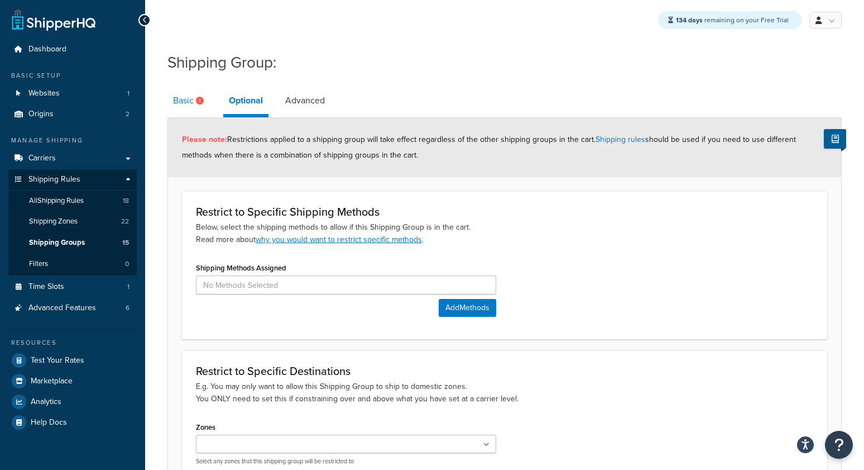
click at [175, 97] on link "Basic" at bounding box center [190, 100] width 45 height 27
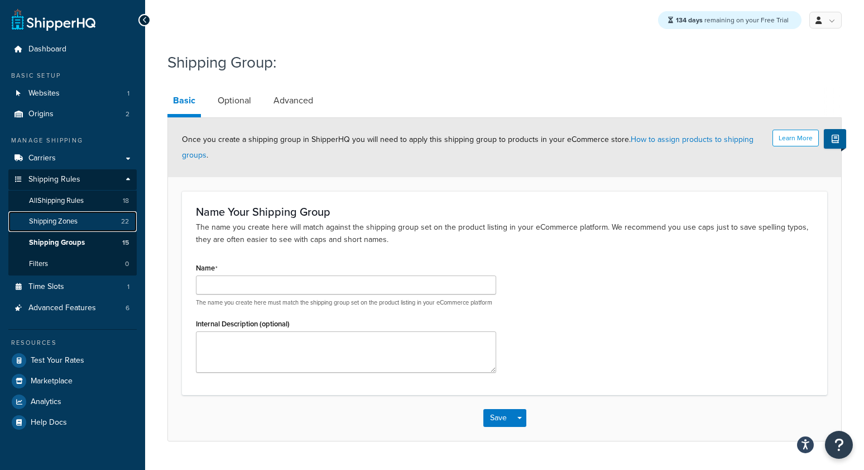
click at [52, 217] on span "Shipping Zones" at bounding box center [53, 221] width 49 height 9
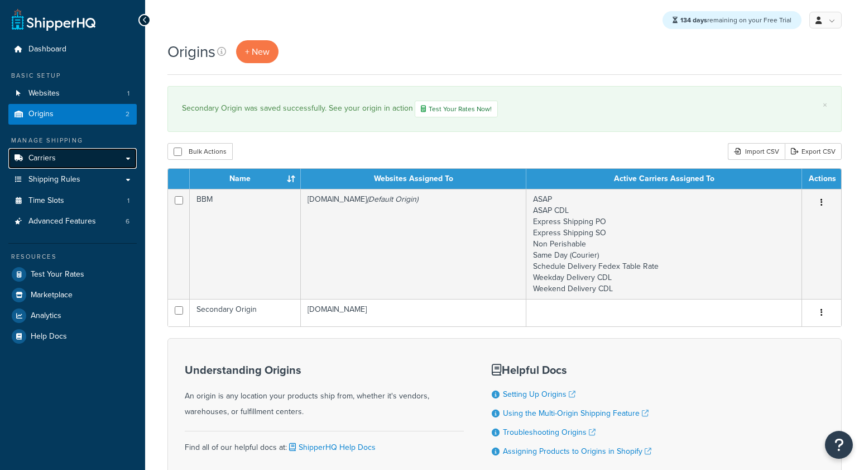
click at [91, 157] on link "Carriers" at bounding box center [72, 158] width 128 height 21
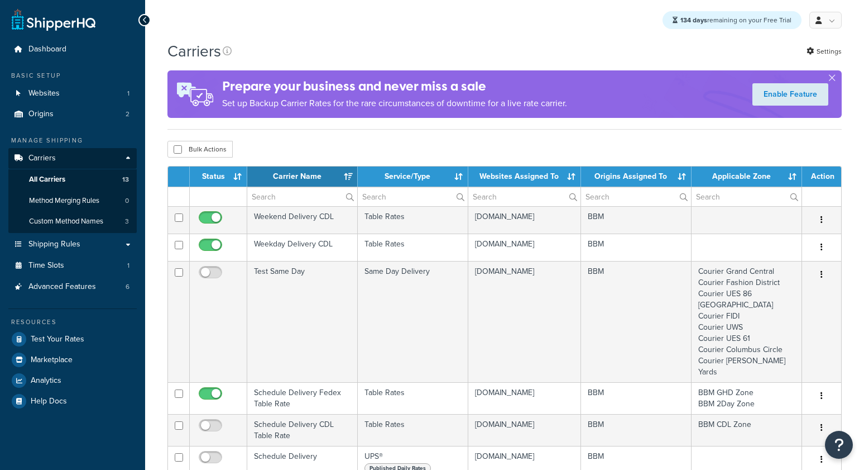
select select "15"
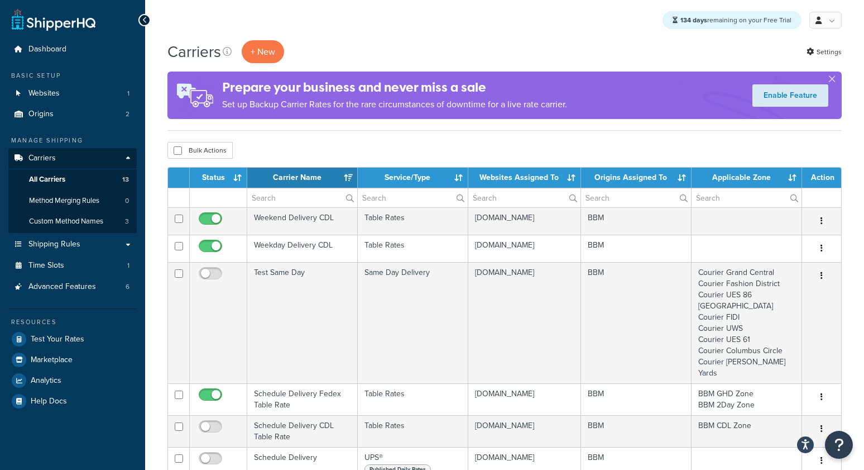
click at [466, 37] on div "134 days remaining on your Free Trial My Profile Billing Global Settings Contac…" at bounding box center [504, 20] width 719 height 40
click at [440, 40] on div "Carriers + New Settings" at bounding box center [505, 51] width 674 height 23
click at [45, 95] on span "Websites" at bounding box center [43, 93] width 31 height 9
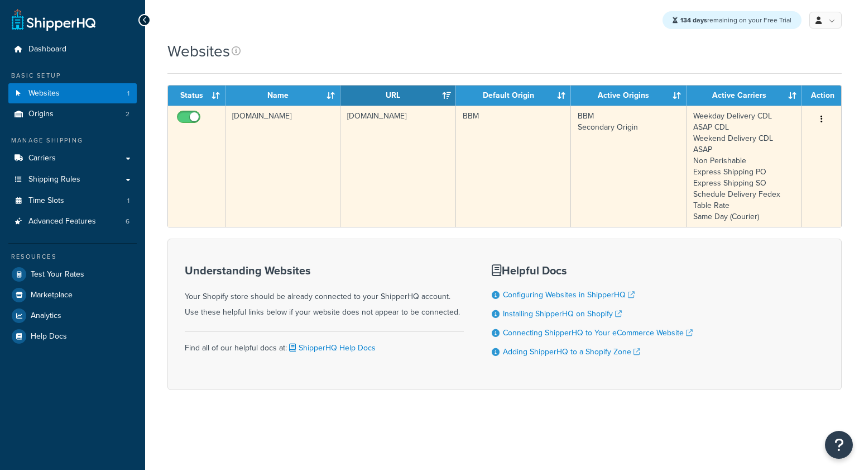
click at [270, 129] on td "bbym-develop-2.myshopify.com" at bounding box center [283, 166] width 115 height 121
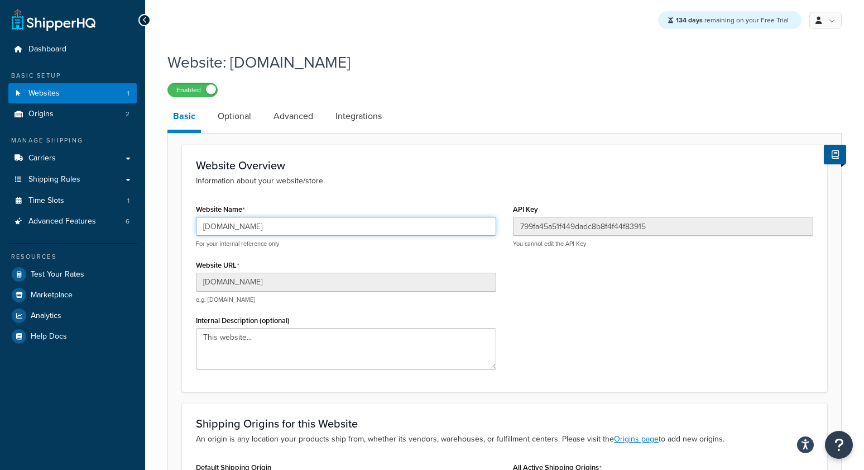
drag, startPoint x: 341, startPoint y: 231, endPoint x: 159, endPoint y: 218, distance: 182.4
click at [159, 218] on div "Website: [DOMAIN_NAME] Enabled Basic Optional Advanced Integrations Website Ove…" at bounding box center [504, 325] width 719 height 559
drag, startPoint x: 449, startPoint y: 58, endPoint x: 162, endPoint y: 60, distance: 287.5
click at [162, 60] on div "Website: [DOMAIN_NAME] Enabled Basic Optional Advanced Integrations Website Ove…" at bounding box center [504, 325] width 719 height 559
click at [193, 61] on h1 "Website: [DOMAIN_NAME]" at bounding box center [498, 62] width 661 height 22
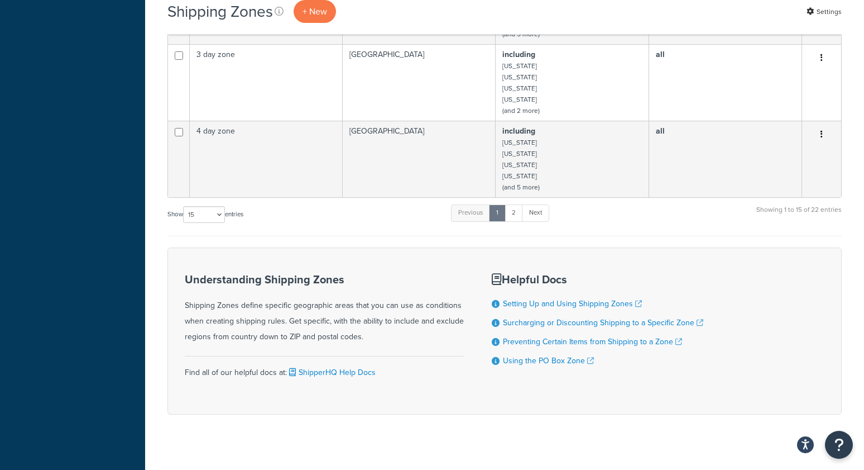
scroll to position [616, 0]
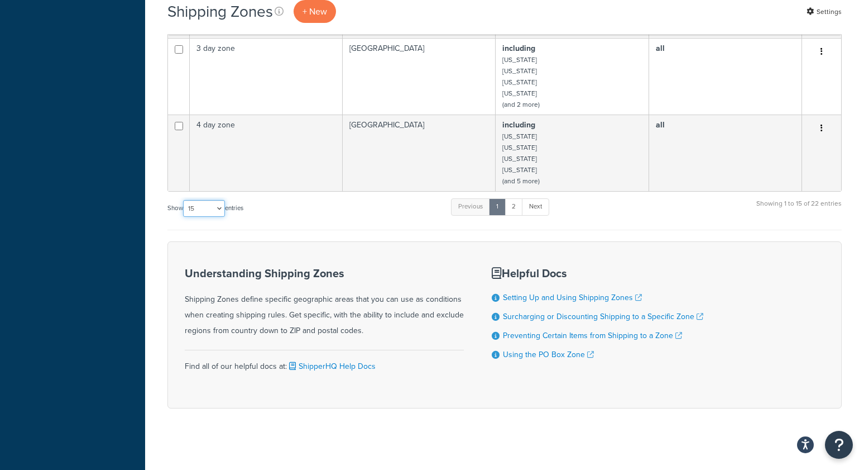
click at [194, 204] on select "10 15 25 50 100" at bounding box center [204, 208] width 42 height 17
select select "100"
click at [184, 217] on select "10 15 25 50 100" at bounding box center [204, 208] width 42 height 17
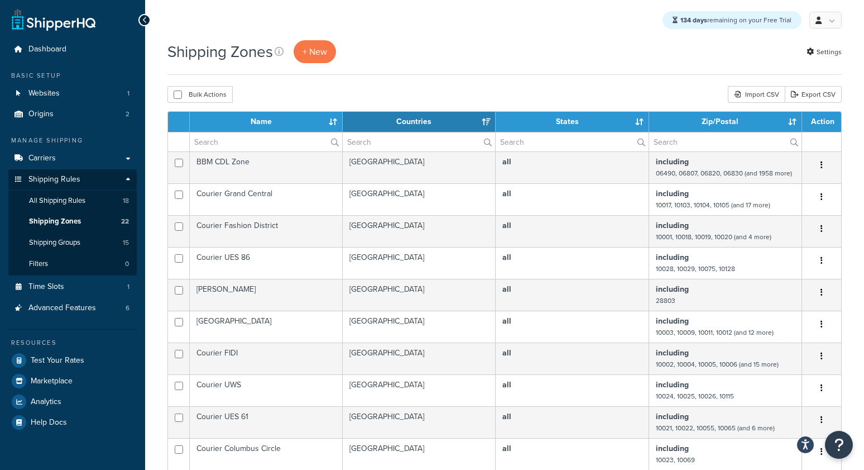
scroll to position [1, 0]
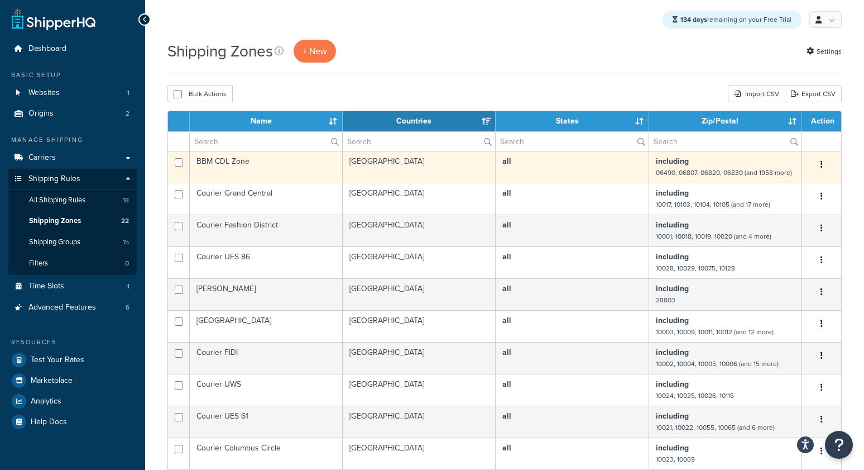
click at [295, 165] on td "BBM CDL Zone" at bounding box center [266, 167] width 153 height 32
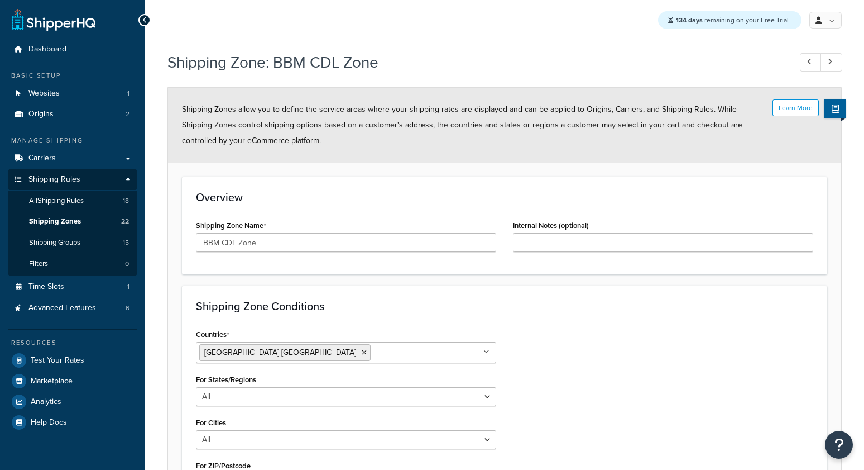
select select "including"
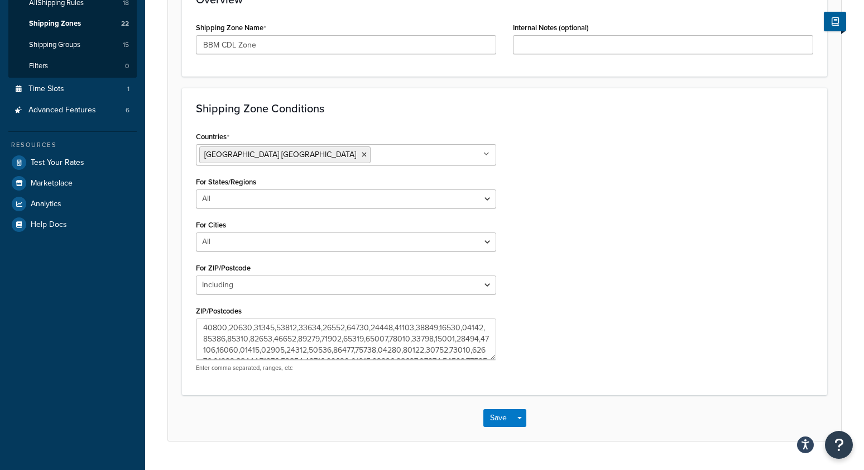
scroll to position [222, 0]
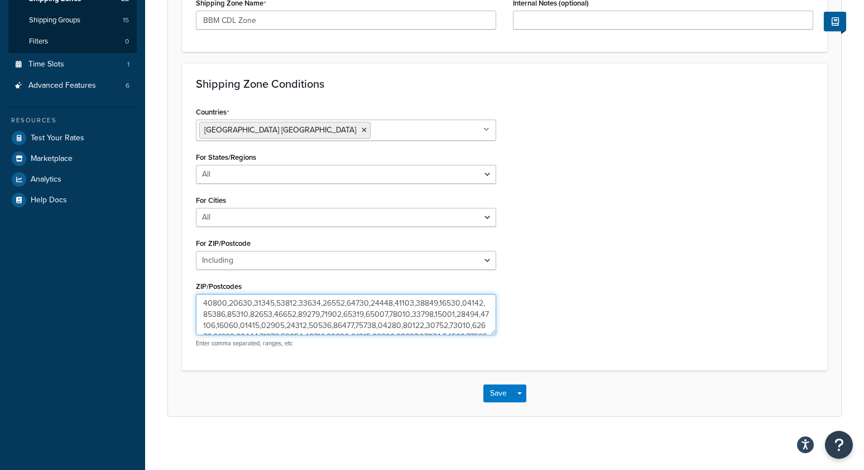
click at [211, 298] on textarea "ZIP/Postcodes" at bounding box center [346, 314] width 300 height 41
click at [215, 302] on textarea "ZIP/Postcodes" at bounding box center [346, 314] width 300 height 41
click at [243, 302] on textarea "ZIP/Postcodes" at bounding box center [346, 314] width 300 height 41
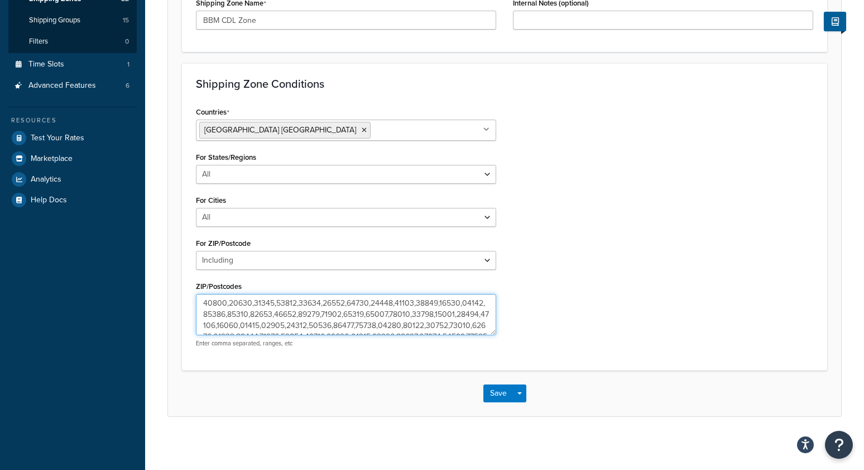
drag, startPoint x: 224, startPoint y: 302, endPoint x: 172, endPoint y: 301, distance: 52.5
click at [173, 302] on form "Learn More Shipping Zones allow you to define the service areas where your ship…" at bounding box center [504, 140] width 673 height 550
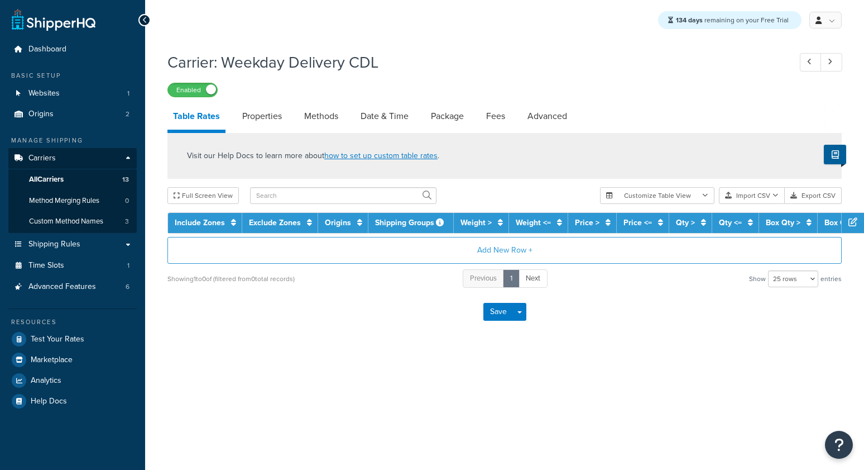
select select "25"
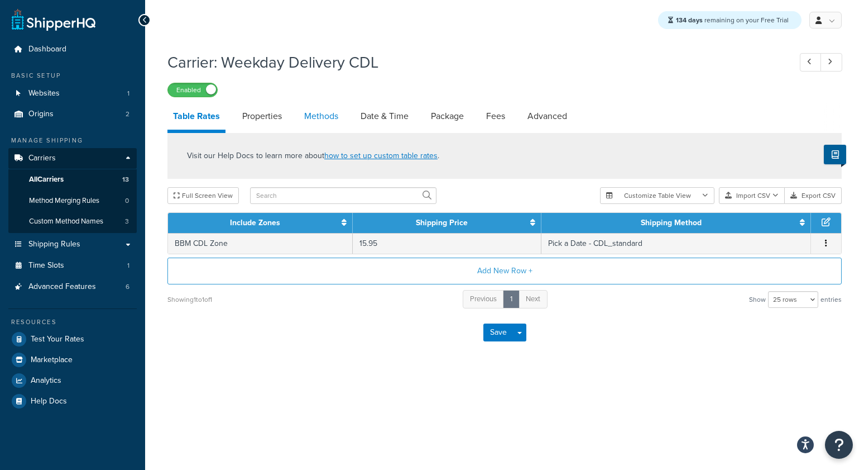
click at [317, 119] on link "Methods" at bounding box center [321, 116] width 45 height 27
select select "25"
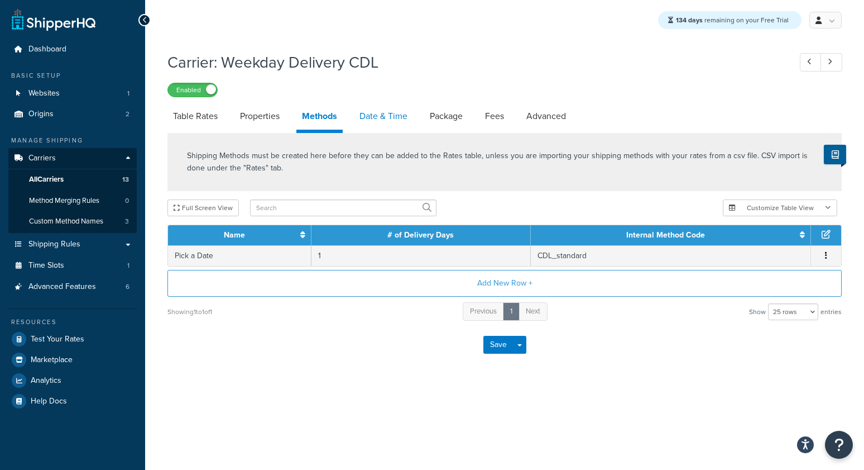
click at [371, 121] on link "Date & Time" at bounding box center [383, 116] width 59 height 27
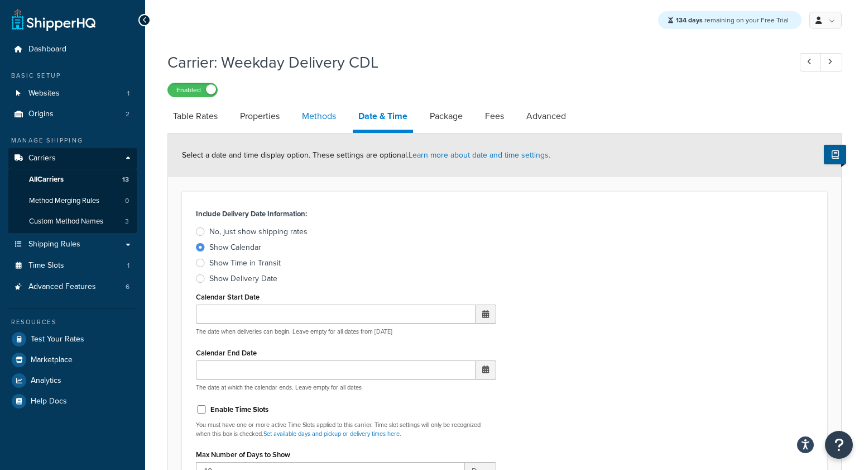
click at [310, 117] on link "Methods" at bounding box center [318, 116] width 45 height 27
select select "25"
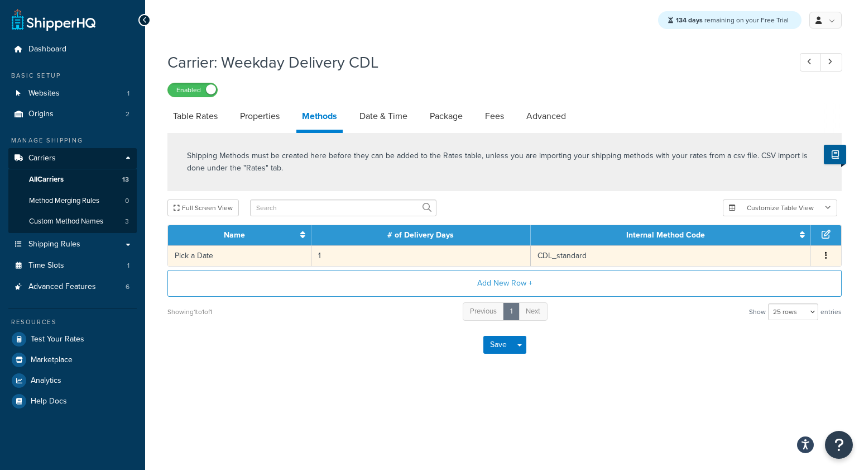
click at [342, 255] on td "1" at bounding box center [421, 255] width 219 height 21
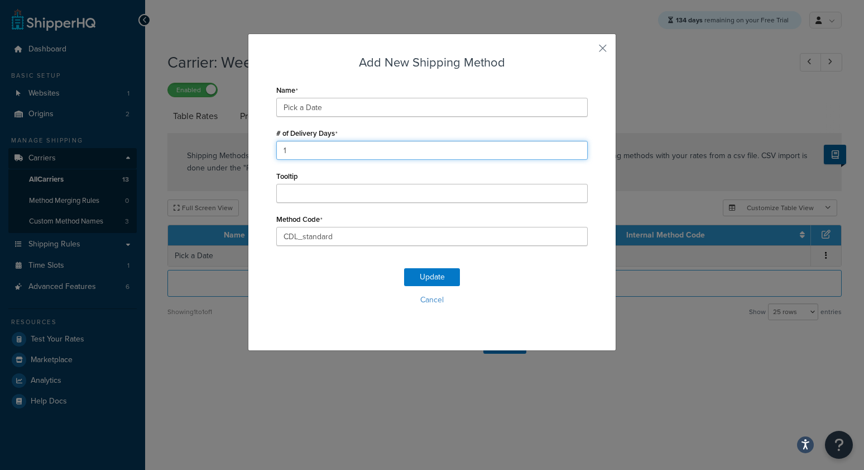
drag, startPoint x: 299, startPoint y: 149, endPoint x: 252, endPoint y: 144, distance: 47.1
click at [252, 144] on div "Add New Shipping Method Name Pick a Date # of Delivery Days 1 Tooltip Method Co…" at bounding box center [432, 192] width 369 height 317
type input "3"
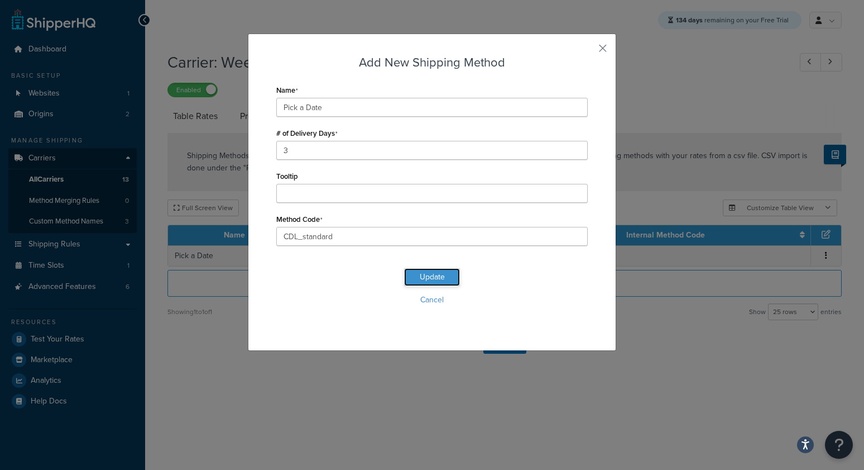
click at [414, 276] on button "Update" at bounding box center [432, 277] width 56 height 18
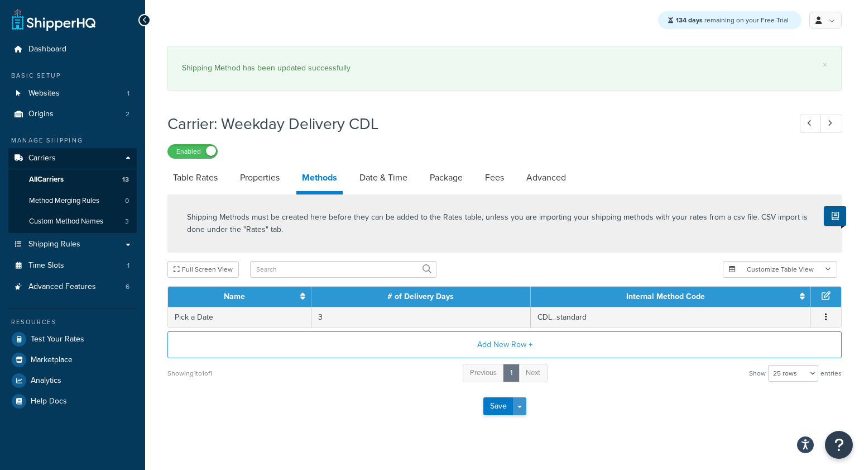
click at [523, 405] on button "Save Dropdown" at bounding box center [519, 406] width 13 height 18
click at [537, 427] on button "Save and Edit" at bounding box center [525, 426] width 82 height 23
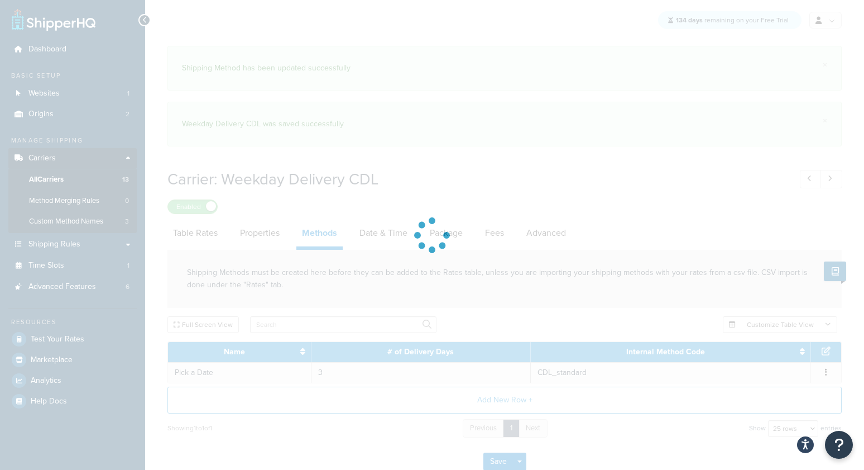
select select "25"
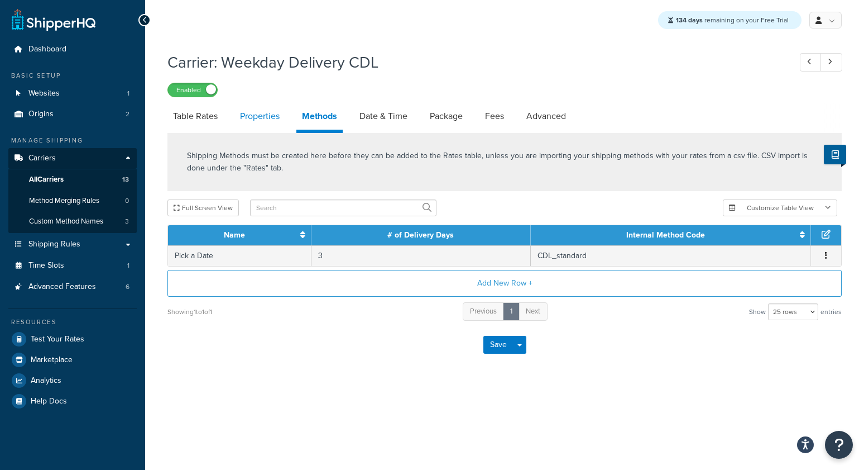
click at [264, 116] on link "Properties" at bounding box center [260, 116] width 51 height 27
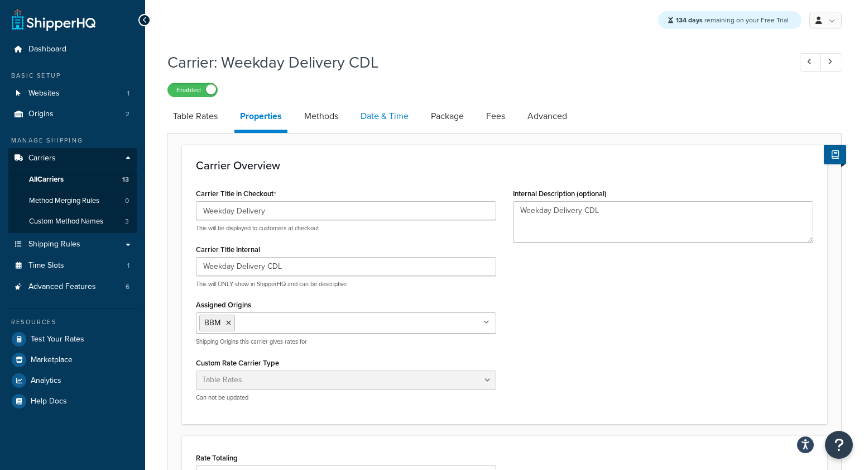
click at [379, 116] on link "Date & Time" at bounding box center [384, 116] width 59 height 27
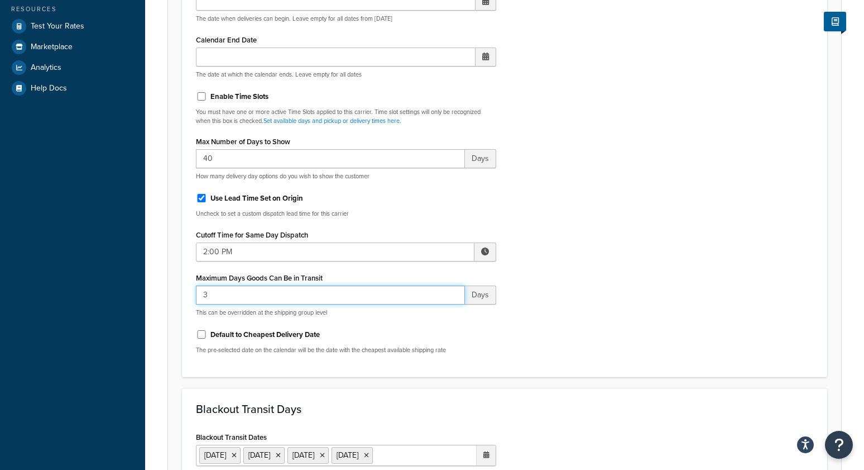
type input "4"
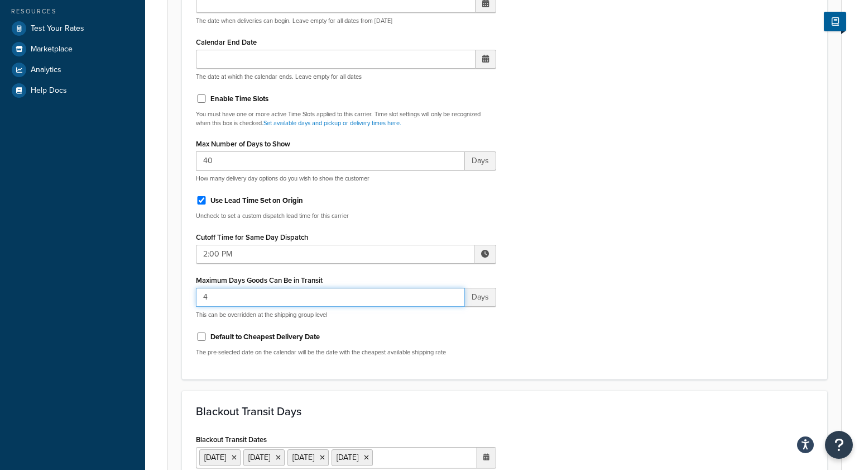
drag, startPoint x: 256, startPoint y: 302, endPoint x: 152, endPoint y: 289, distance: 105.2
click at [152, 289] on div "Carrier: Weekday Delivery CDL Enabled Table Rates Properties Methods Date & Tim…" at bounding box center [504, 356] width 719 height 1242
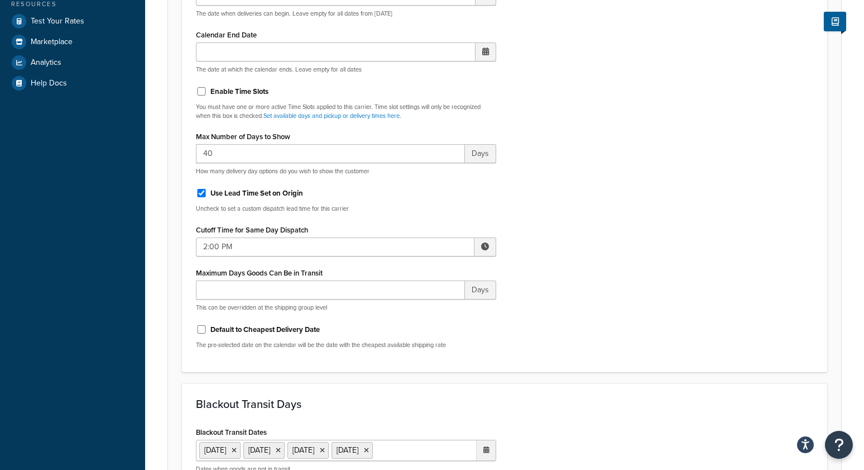
click at [162, 284] on div "Carrier: Weekday Delivery CDL Enabled Table Rates Properties Methods Date & Tim…" at bounding box center [504, 349] width 719 height 1242
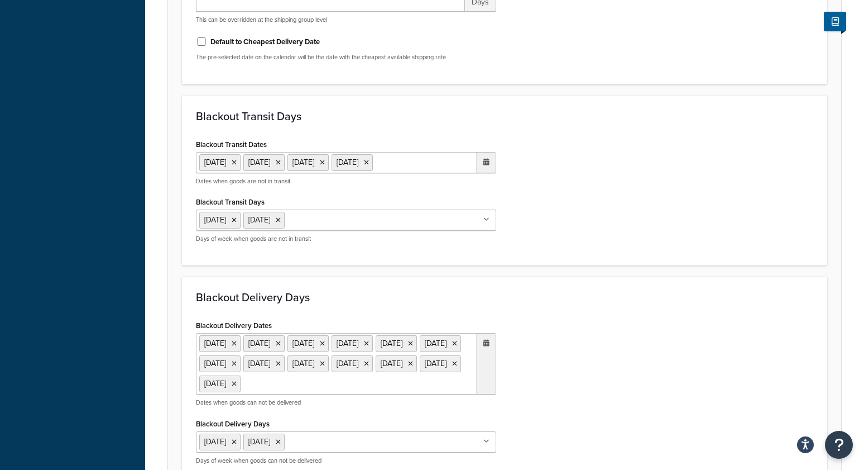
scroll to position [861, 0]
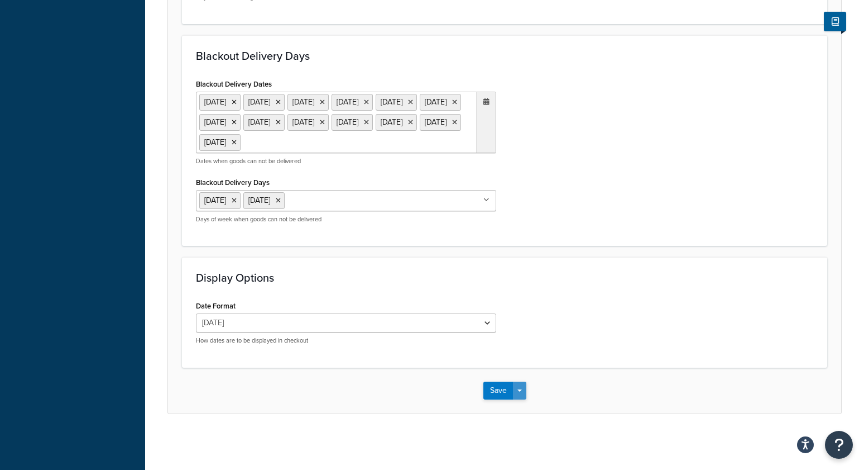
click at [517, 387] on button "Save Dropdown" at bounding box center [519, 390] width 13 height 18
click at [518, 405] on button "Save and Edit" at bounding box center [525, 410] width 82 height 23
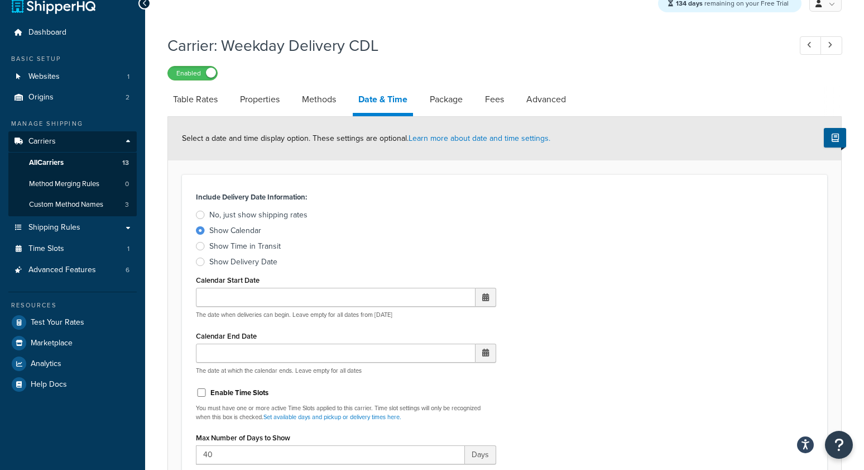
scroll to position [23, 0]
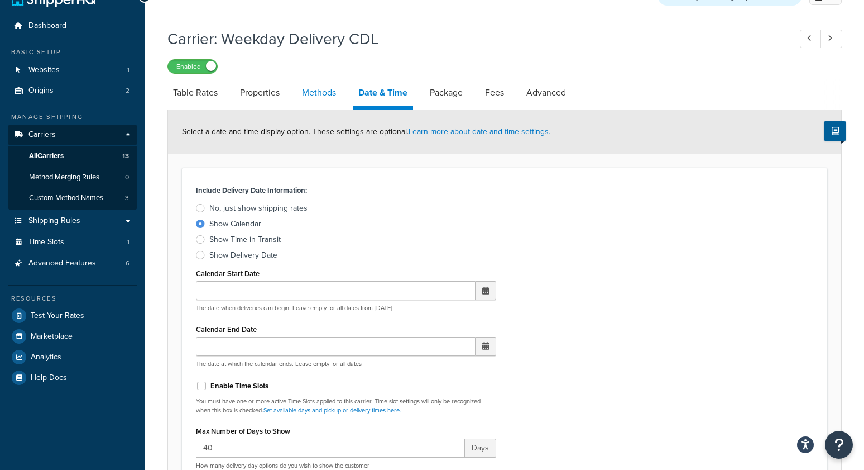
click at [314, 97] on link "Methods" at bounding box center [318, 92] width 45 height 27
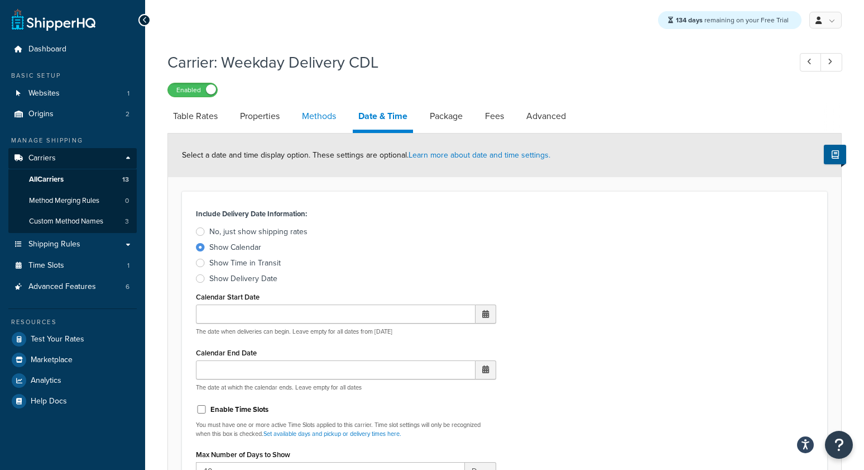
select select "25"
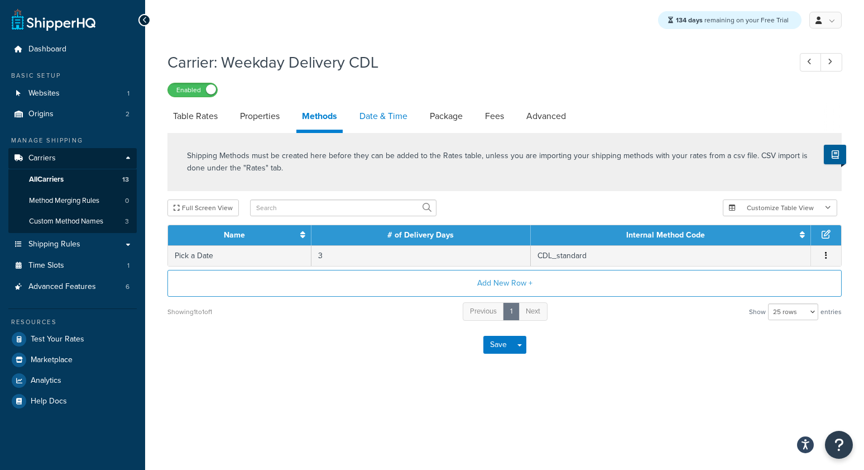
click at [382, 121] on link "Date & Time" at bounding box center [383, 116] width 59 height 27
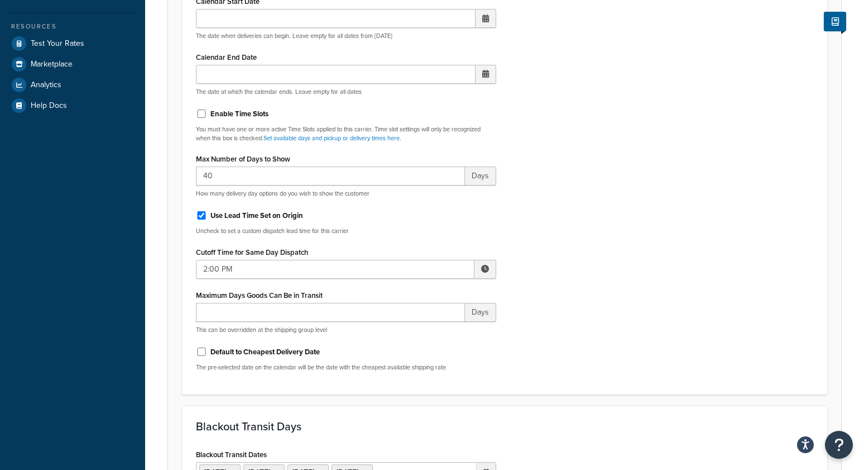
scroll to position [304, 0]
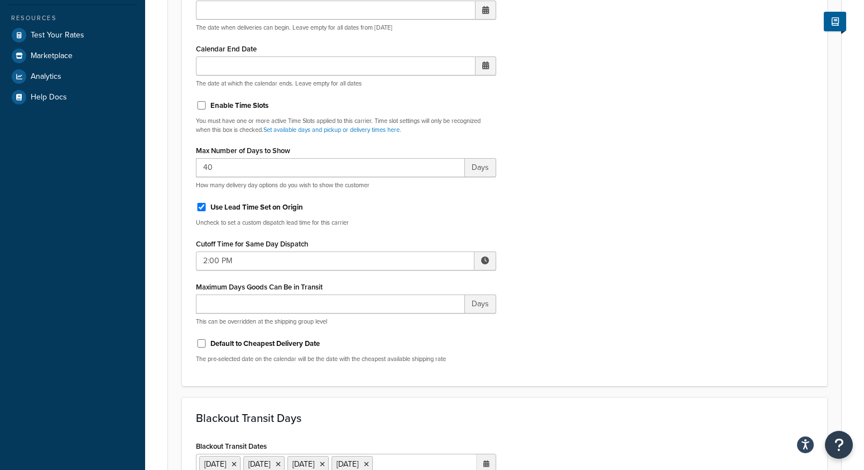
click at [590, 303] on div "Include Delivery Date Information: No, just show shipping rates Show Calendar S…" at bounding box center [505, 137] width 634 height 470
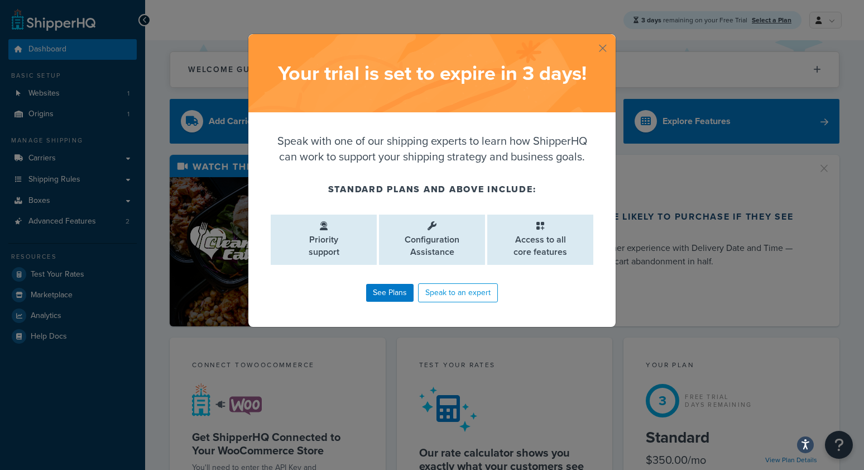
click at [608, 49] on div "Your trial is set to expire [DATE] !" at bounding box center [431, 73] width 367 height 78
click at [613, 37] on button "button" at bounding box center [614, 35] width 3 height 3
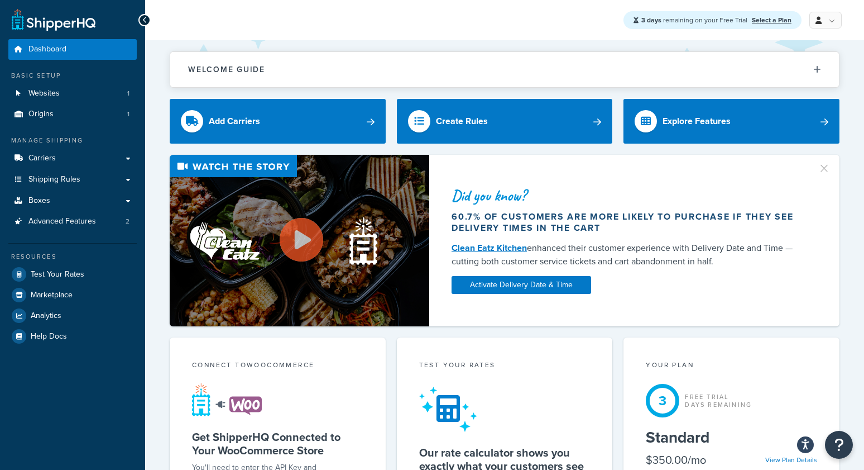
click at [226, 41] on div "Welcome Guide ShipperHQ: An Overview Carrier Setup Shipping Rules Overview Comm…" at bounding box center [505, 63] width 670 height 47
click at [60, 158] on link "Carriers" at bounding box center [72, 158] width 128 height 21
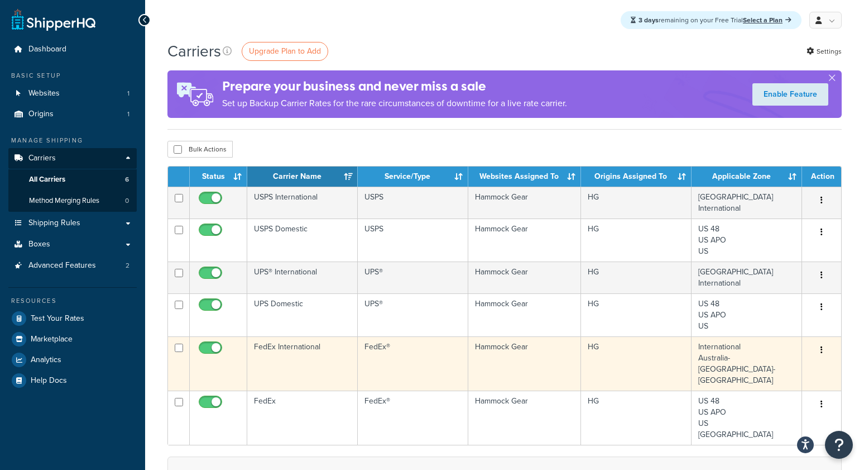
click at [290, 344] on td "FedEx International" at bounding box center [302, 363] width 111 height 54
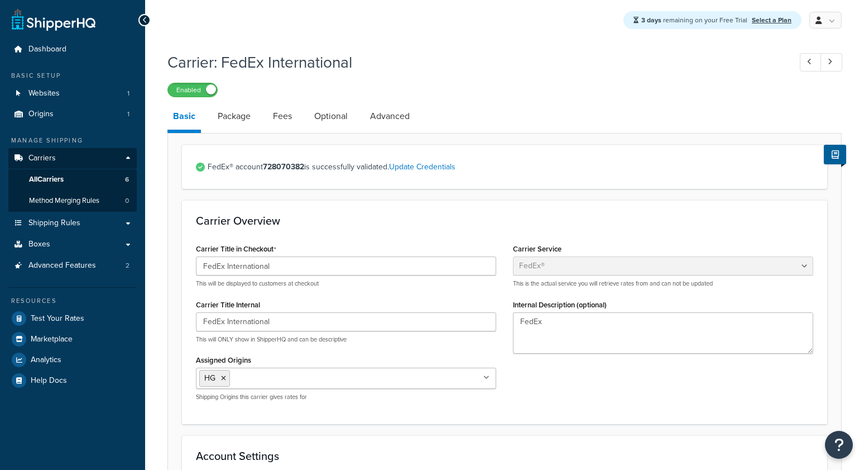
select select "fedEx"
select select "REGULAR_PICKUP"
select select "YOUR_PACKAGING"
click at [91, 176] on link "All Carriers 6" at bounding box center [72, 179] width 128 height 21
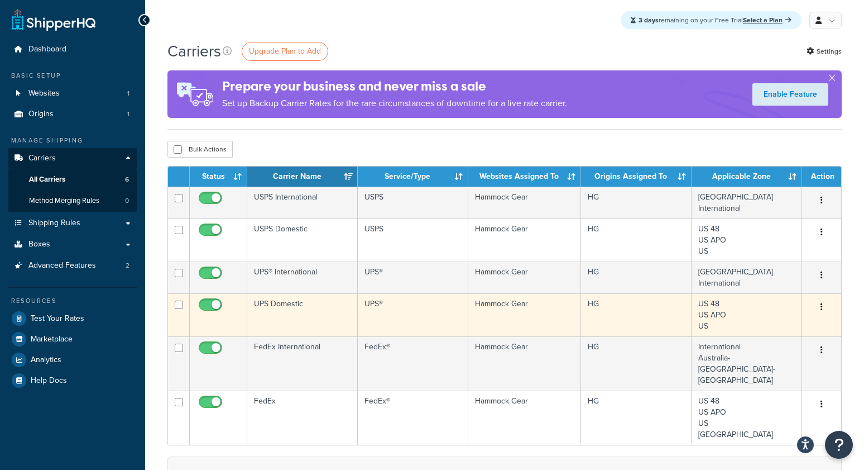
click at [288, 310] on td "UPS Domestic" at bounding box center [302, 314] width 111 height 43
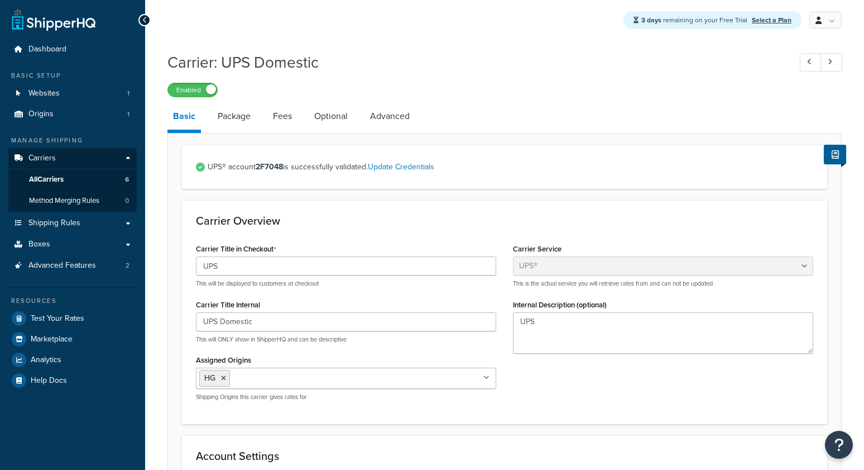
select select "ups"
select select "us"
click at [286, 117] on link "Fees" at bounding box center [282, 116] width 30 height 27
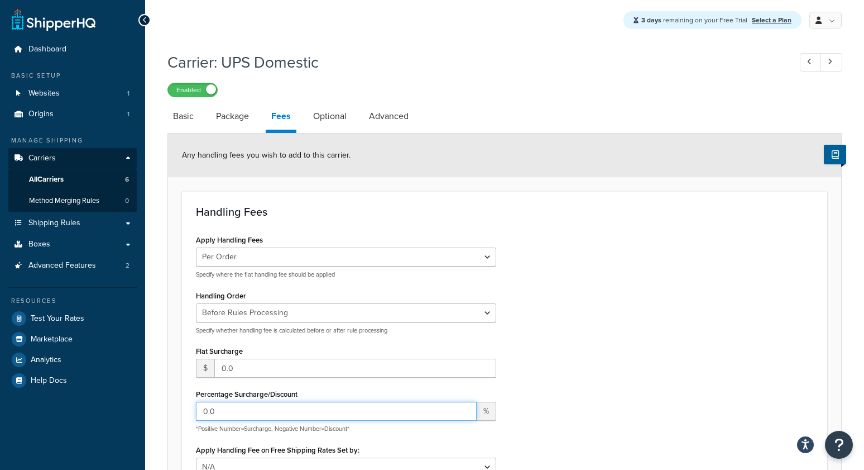
click at [231, 409] on input "0.0" at bounding box center [336, 410] width 281 height 19
type input "-30"
click at [617, 322] on div "Apply Handling Fees Per Order Per Item Per Package Specify where the flat handl…" at bounding box center [505, 381] width 634 height 299
click at [675, 71] on h1 "Carrier: UPS Domestic" at bounding box center [474, 62] width 612 height 22
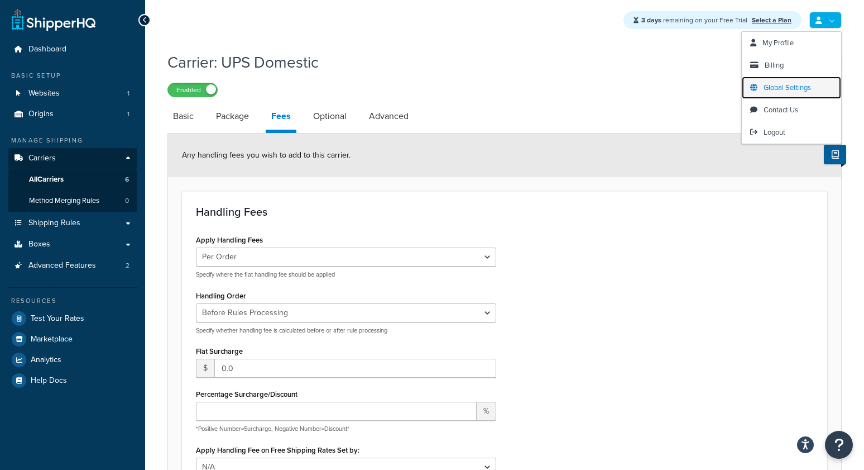
click at [779, 89] on span "Global Settings" at bounding box center [787, 87] width 47 height 11
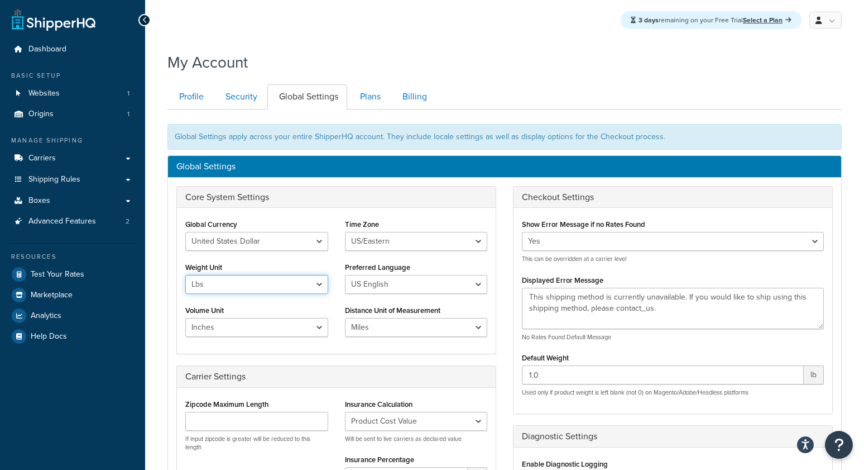
click at [238, 288] on select "Lbs Kgs" at bounding box center [256, 284] width 143 height 19
select select "kg"
click at [185, 275] on select "Lbs Kgs" at bounding box center [256, 284] width 143 height 19
click at [342, 48] on div "My Account" at bounding box center [505, 59] width 674 height 27
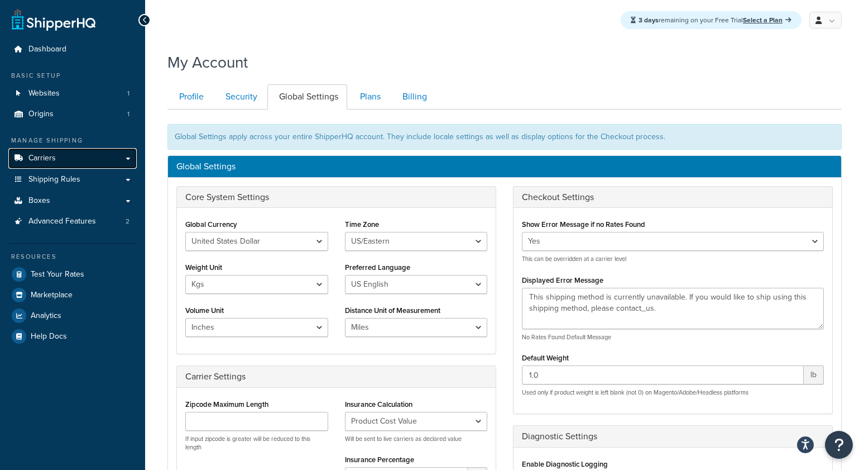
click at [66, 162] on link "Carriers" at bounding box center [72, 158] width 128 height 21
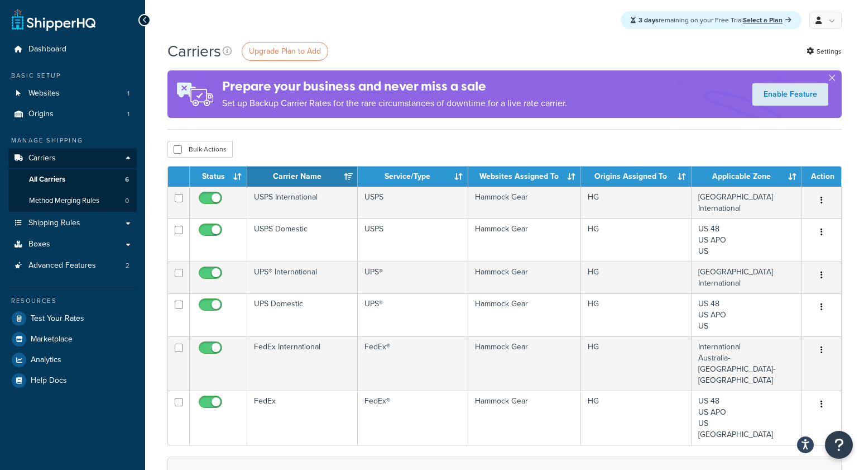
click at [449, 22] on div "3 days remaining on your Free Trial Select a Plan My Profile Billing Global Set…" at bounding box center [504, 20] width 719 height 40
click at [696, 49] on div "Carriers Upgrade Plan to Add Settings" at bounding box center [505, 51] width 674 height 22
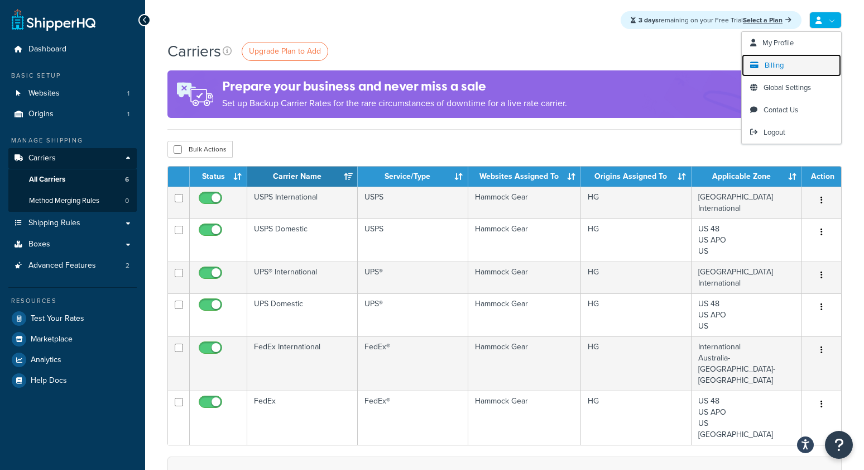
click at [777, 64] on span "Billing" at bounding box center [774, 65] width 19 height 11
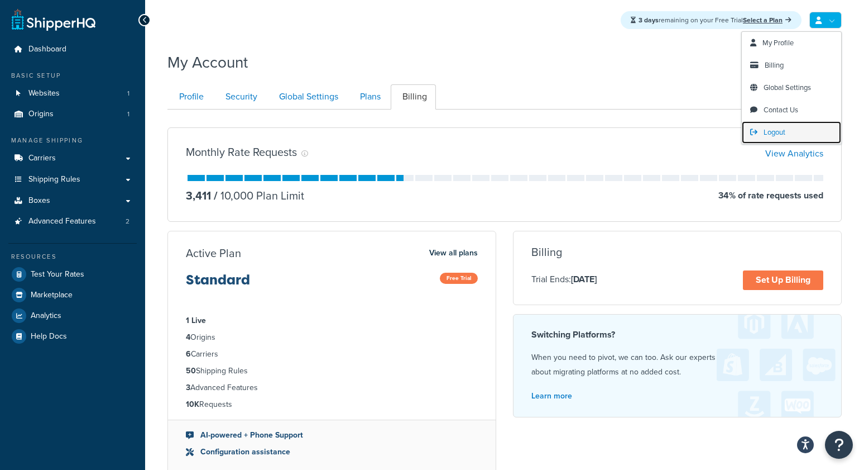
click at [779, 138] on link "Logout" at bounding box center [791, 132] width 99 height 22
